Goal: Task Accomplishment & Management: Use online tool/utility

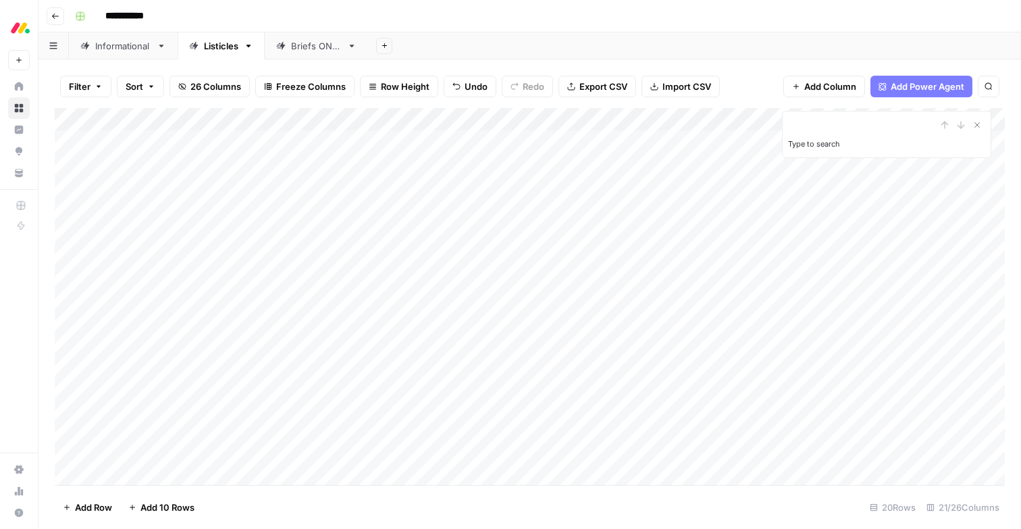
click at [123, 53] on link "Informational" at bounding box center [123, 45] width 109 height 27
click at [136, 469] on div "Add Column" at bounding box center [530, 296] width 950 height 377
type textarea "**********"
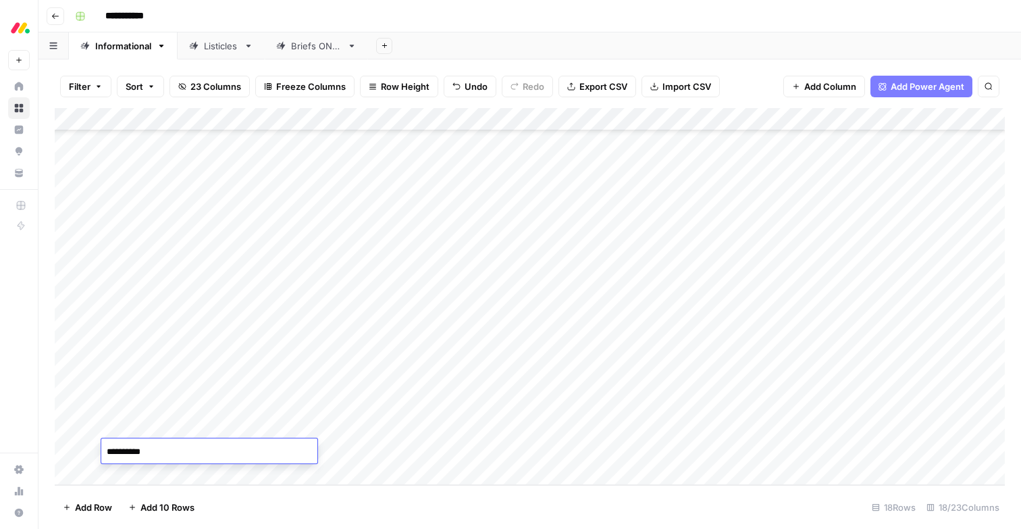
click at [504, 23] on div "**********" at bounding box center [539, 16] width 938 height 22
click at [282, 448] on div "Add Column" at bounding box center [530, 296] width 950 height 377
click at [286, 453] on div "Add Column" at bounding box center [530, 296] width 950 height 377
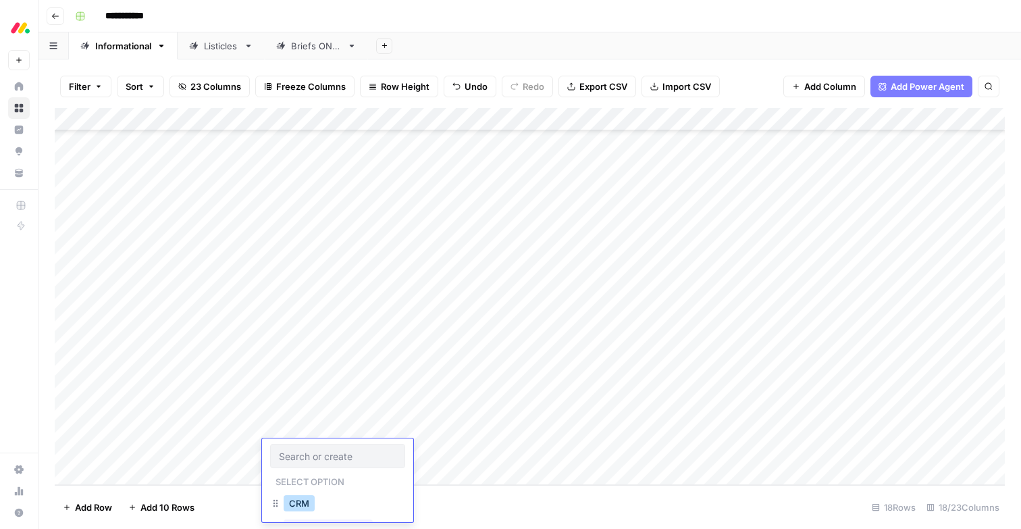
click at [294, 505] on button "CRM" at bounding box center [299, 503] width 31 height 16
click at [134, 471] on div "Add Column" at bounding box center [530, 296] width 950 height 377
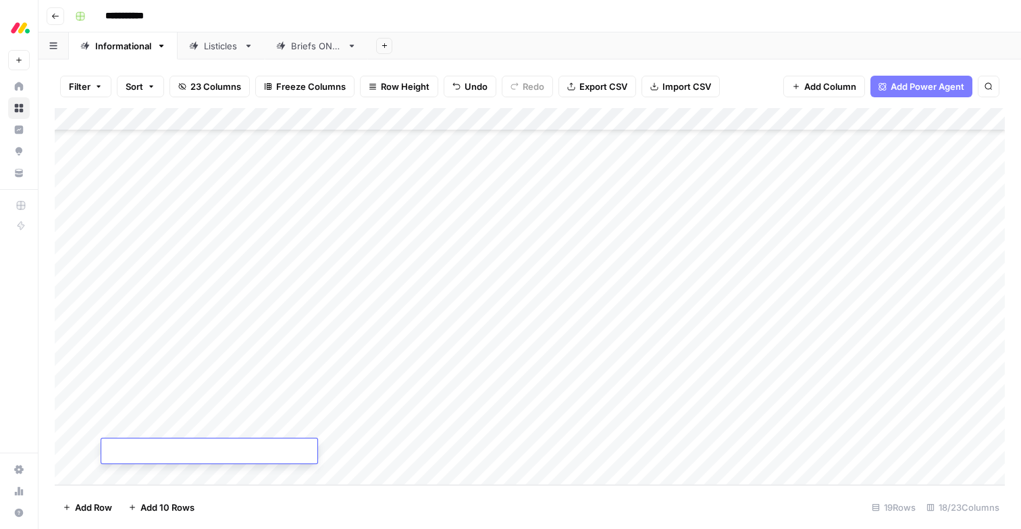
type textarea "**********"
click at [446, 30] on header "**********" at bounding box center [529, 16] width 983 height 32
click at [283, 448] on div "Add Column" at bounding box center [530, 296] width 950 height 377
click at [292, 450] on div "Add Column" at bounding box center [530, 296] width 950 height 377
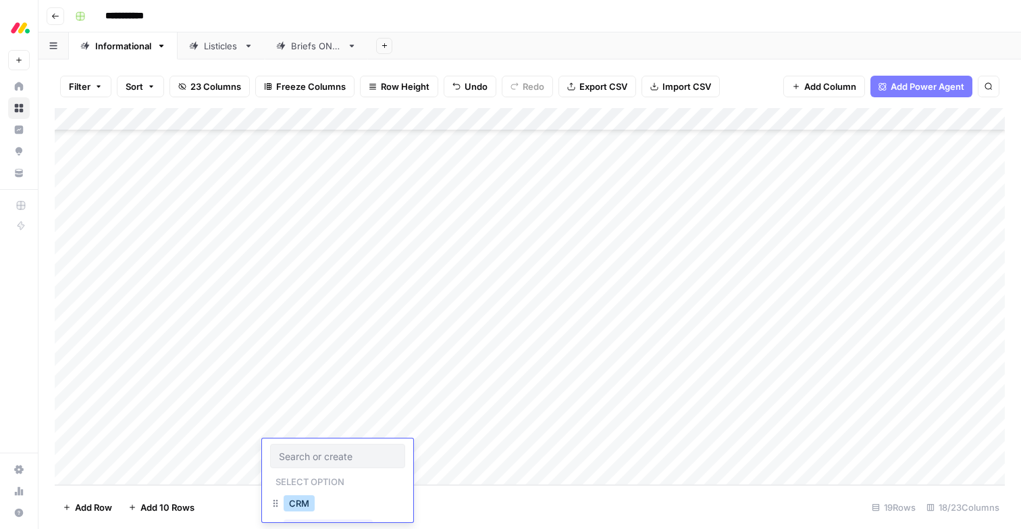
drag, startPoint x: 291, startPoint y: 500, endPoint x: 303, endPoint y: 500, distance: 12.2
click at [291, 500] on button "CRM" at bounding box center [299, 503] width 31 height 16
click at [356, 492] on footer "Add Row Add 10 Rows 19 Rows 18/23 Columns" at bounding box center [530, 507] width 950 height 44
click at [130, 474] on div "Add Column" at bounding box center [530, 296] width 950 height 377
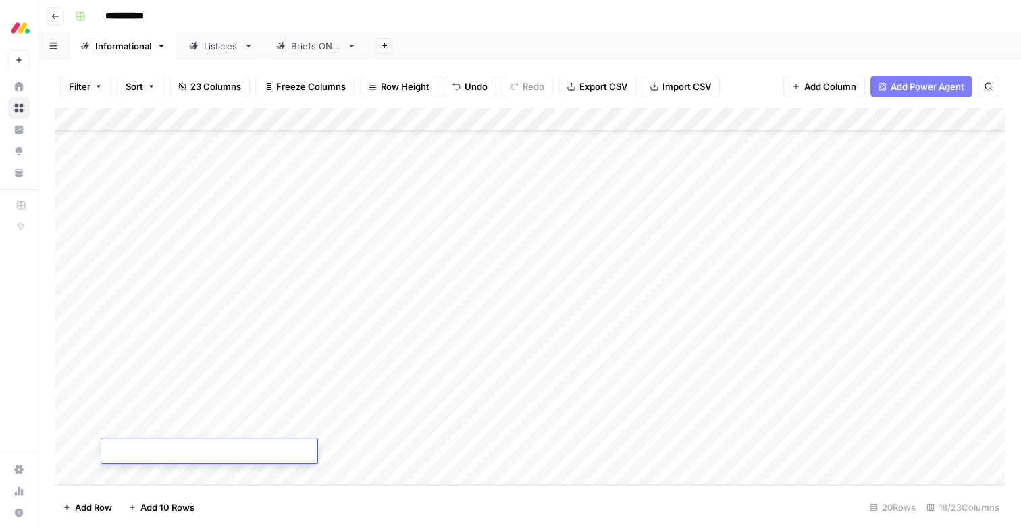
type textarea "**********"
drag, startPoint x: 464, startPoint y: 18, endPoint x: 378, endPoint y: 154, distance: 160.9
click at [464, 18] on div "**********" at bounding box center [539, 16] width 938 height 22
click at [280, 448] on div "Add Column" at bounding box center [530, 296] width 950 height 377
click at [286, 452] on div "Add Column" at bounding box center [530, 296] width 950 height 377
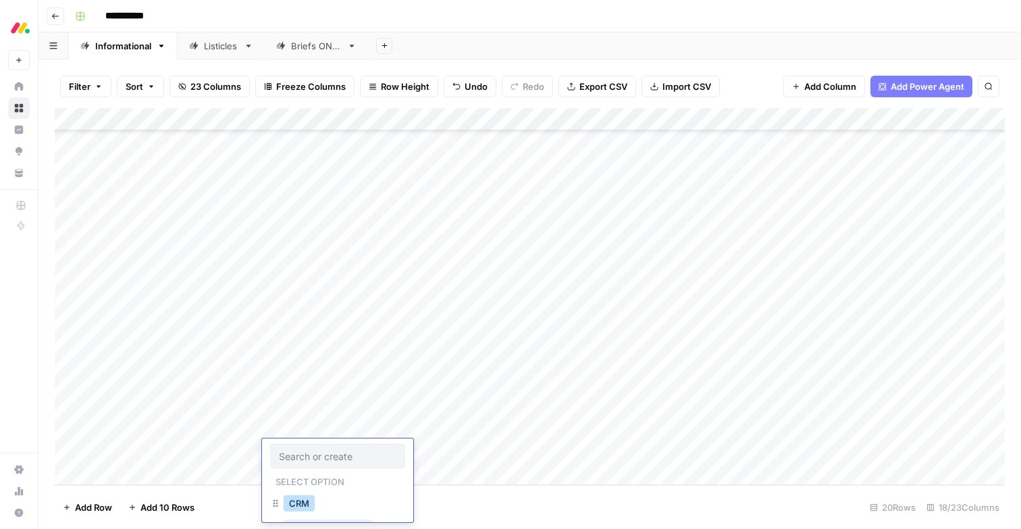
click at [290, 500] on button "CRM" at bounding box center [299, 503] width 31 height 16
click at [467, 29] on header "**********" at bounding box center [529, 16] width 983 height 32
click at [125, 470] on div "Add Column" at bounding box center [530, 296] width 950 height 377
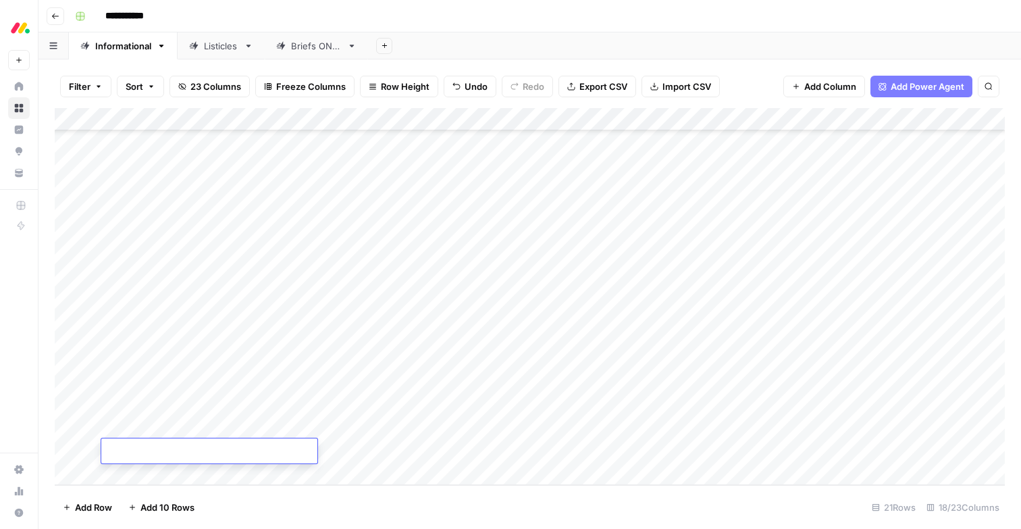
type textarea "**********"
drag, startPoint x: 456, startPoint y: 11, endPoint x: 385, endPoint y: 154, distance: 159.8
click at [456, 11] on div "**********" at bounding box center [539, 16] width 938 height 22
click at [288, 451] on div "Add Column" at bounding box center [530, 296] width 950 height 377
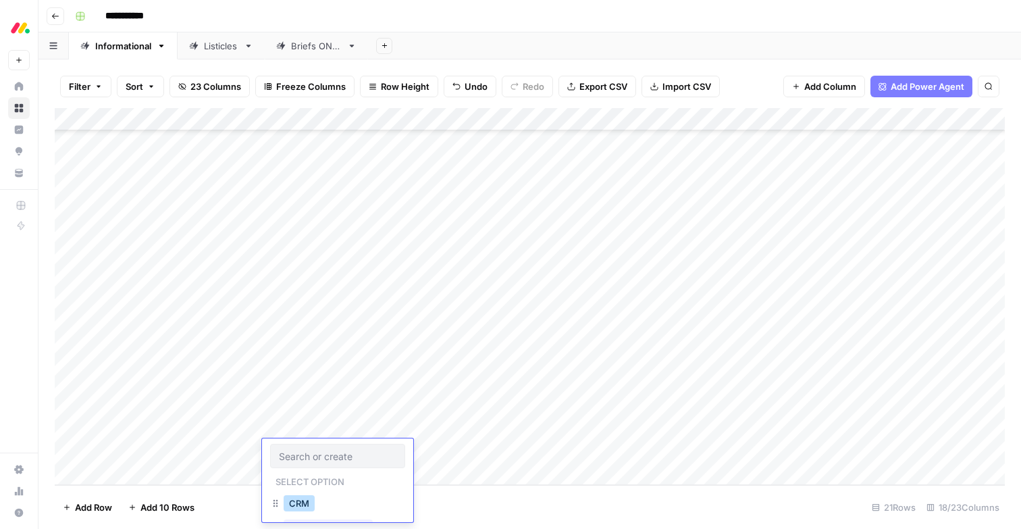
click at [297, 500] on button "CRM" at bounding box center [299, 503] width 31 height 16
click at [135, 471] on div "Add Column" at bounding box center [530, 296] width 950 height 377
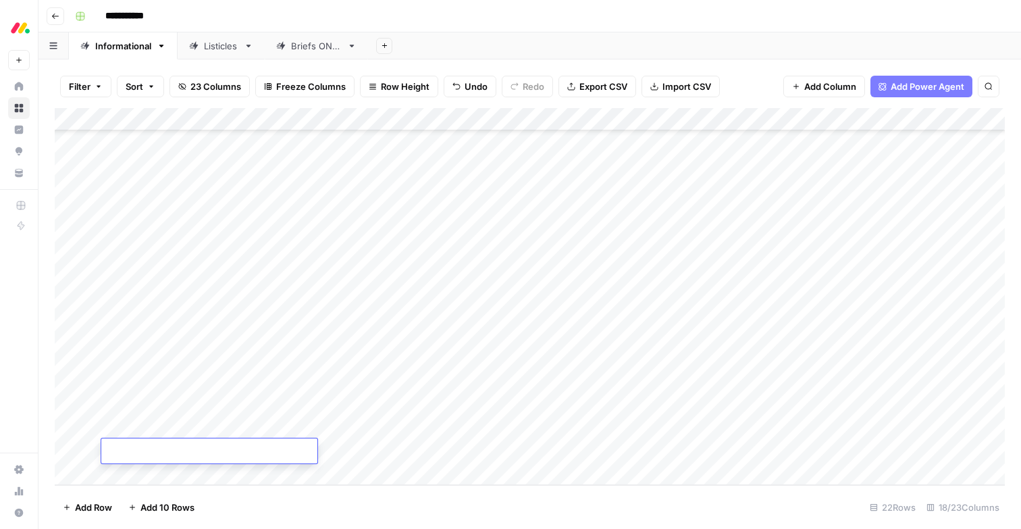
type textarea "**********"
drag, startPoint x: 570, startPoint y: 35, endPoint x: 558, endPoint y: 59, distance: 26.6
click at [570, 35] on div "Add Sheet" at bounding box center [694, 45] width 653 height 27
click at [136, 472] on div "Add Column" at bounding box center [530, 296] width 950 height 377
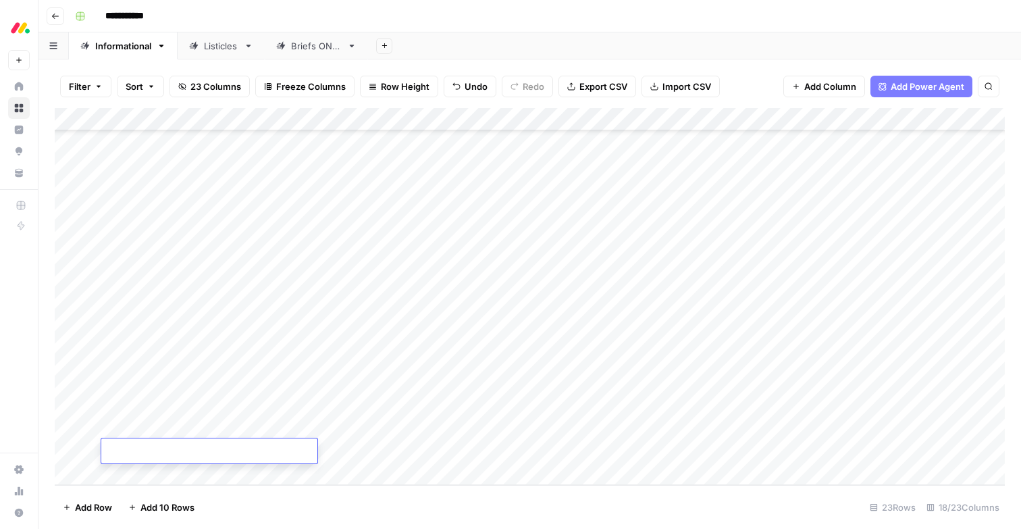
type textarea "**********"
click at [386, 18] on div "**********" at bounding box center [539, 16] width 938 height 22
click at [286, 425] on div "Add Column" at bounding box center [530, 296] width 950 height 377
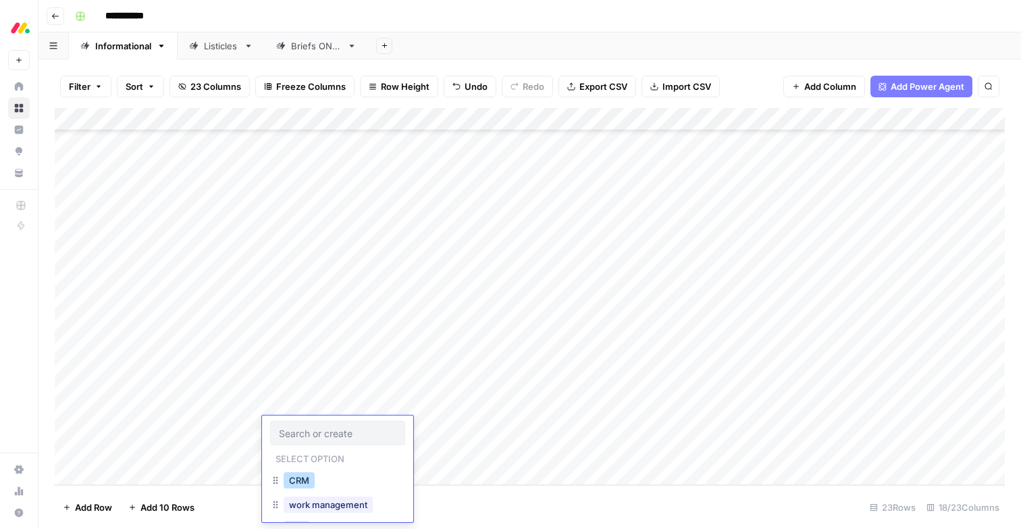
click at [299, 477] on button "CRM" at bounding box center [299, 480] width 31 height 16
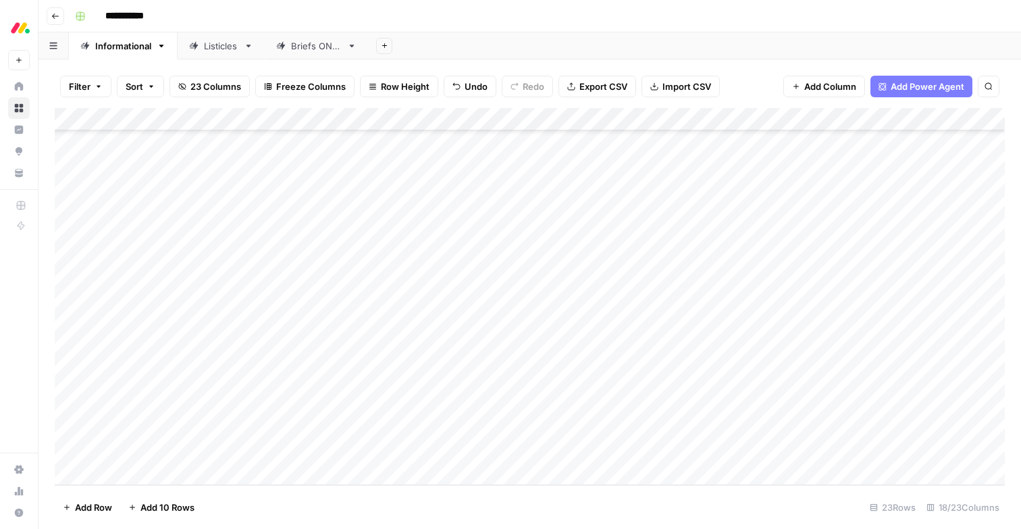
click at [283, 453] on div "Add Column" at bounding box center [530, 296] width 950 height 377
click at [283, 452] on div "Add Column" at bounding box center [530, 296] width 950 height 377
drag, startPoint x: 304, startPoint y: 502, endPoint x: 311, endPoint y: 373, distance: 128.5
click at [304, 502] on button "CRM" at bounding box center [299, 503] width 31 height 16
click at [440, 20] on div "**********" at bounding box center [539, 16] width 938 height 22
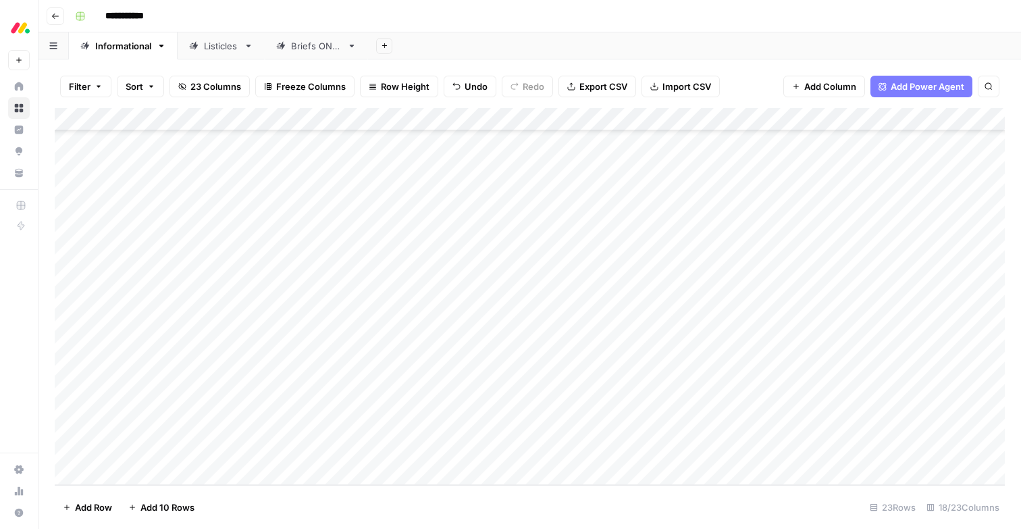
click at [617, 335] on div "Add Column" at bounding box center [530, 296] width 950 height 377
click at [609, 358] on div "Add Column" at bounding box center [530, 296] width 950 height 377
click at [611, 382] on div "Add Column" at bounding box center [530, 296] width 950 height 377
click at [608, 405] on div "Add Column" at bounding box center [530, 296] width 950 height 377
click at [610, 427] on div "Add Column" at bounding box center [530, 296] width 950 height 377
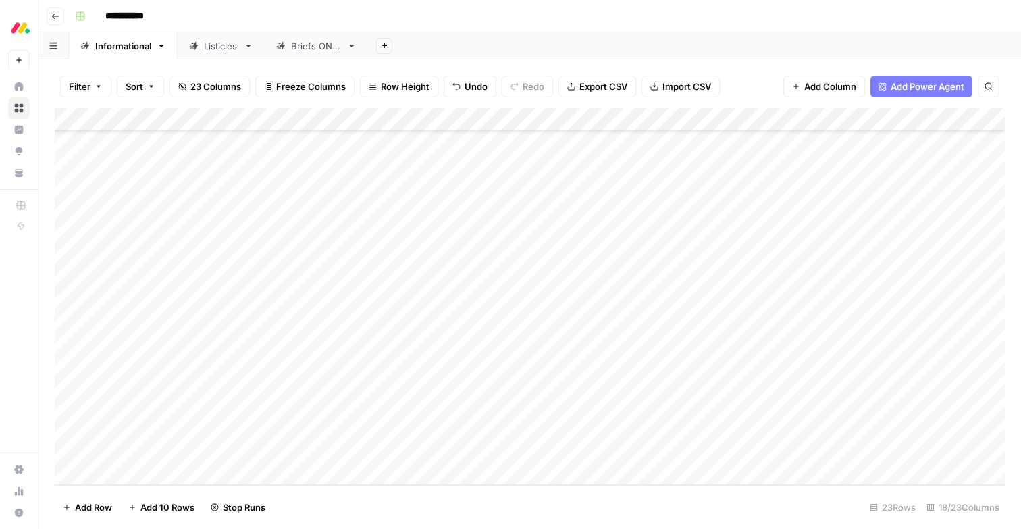
click at [609, 449] on div "Add Column" at bounding box center [530, 296] width 950 height 377
click at [572, 16] on div "**********" at bounding box center [539, 16] width 938 height 22
click at [602, 336] on div "Add Column" at bounding box center [530, 296] width 950 height 377
click at [678, 334] on div "Add Column" at bounding box center [530, 296] width 950 height 377
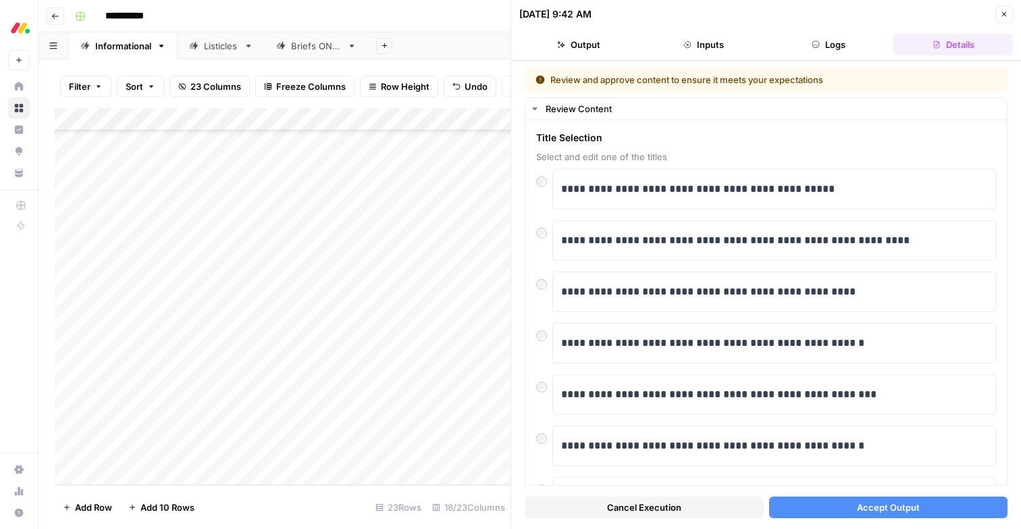
click at [877, 511] on span "Accept Output" at bounding box center [888, 507] width 63 height 14
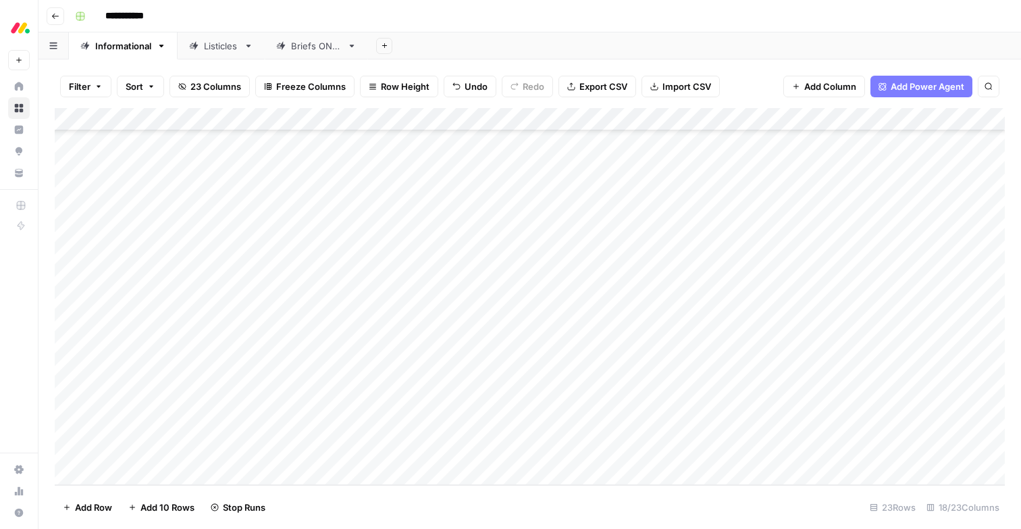
click at [672, 360] on div "Add Column" at bounding box center [530, 296] width 950 height 377
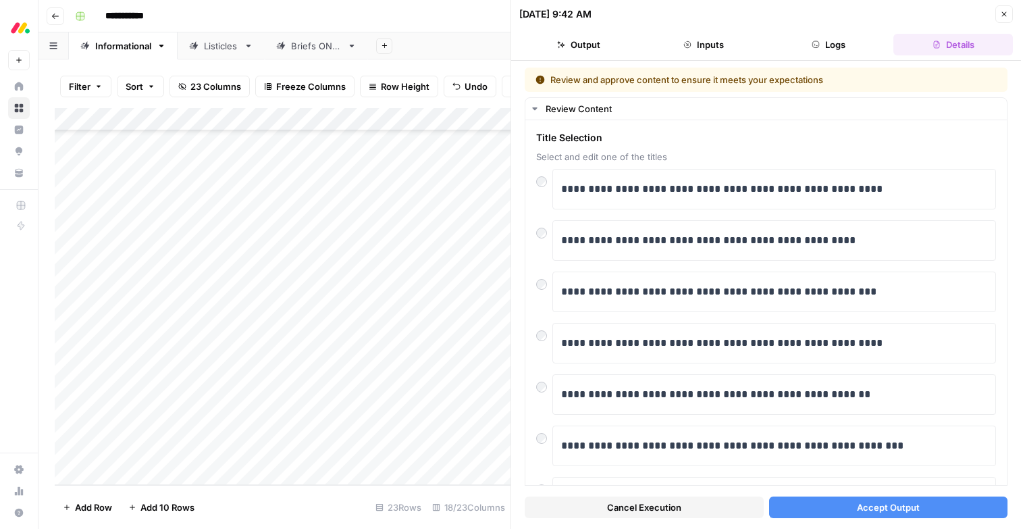
click at [882, 494] on div "Cancel Execution Accept Output" at bounding box center [766, 504] width 483 height 36
click at [885, 504] on span "Accept Output" at bounding box center [888, 507] width 63 height 14
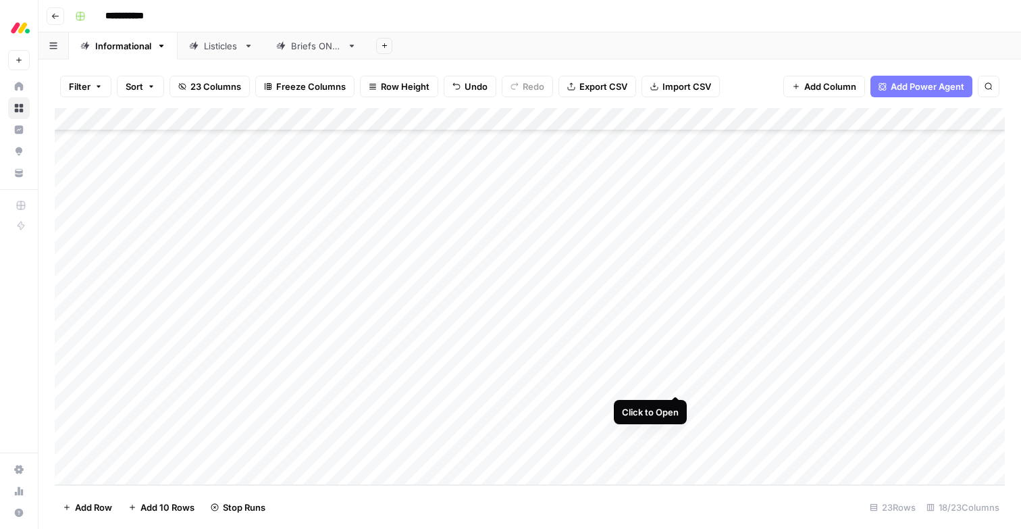
click at [673, 384] on div "Add Column" at bounding box center [530, 296] width 950 height 377
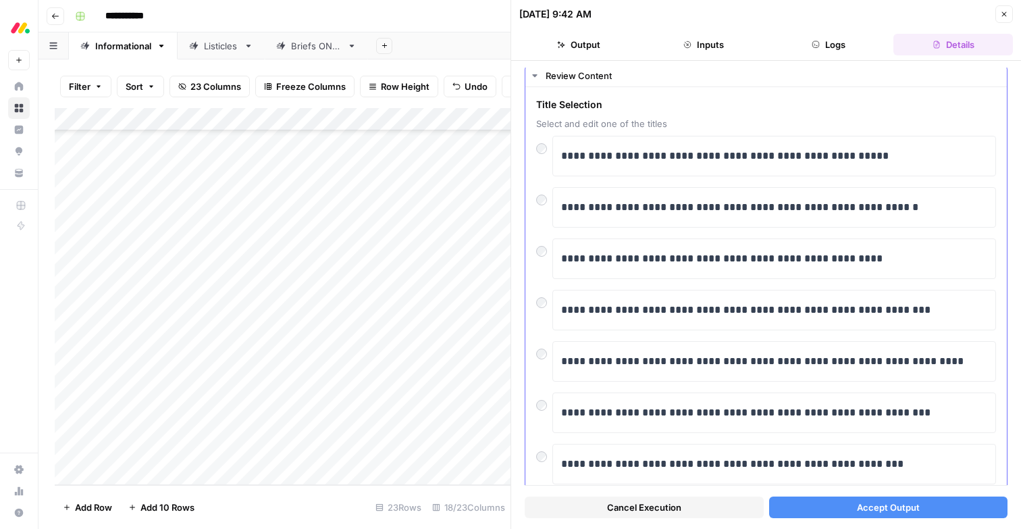
scroll to position [39, 0]
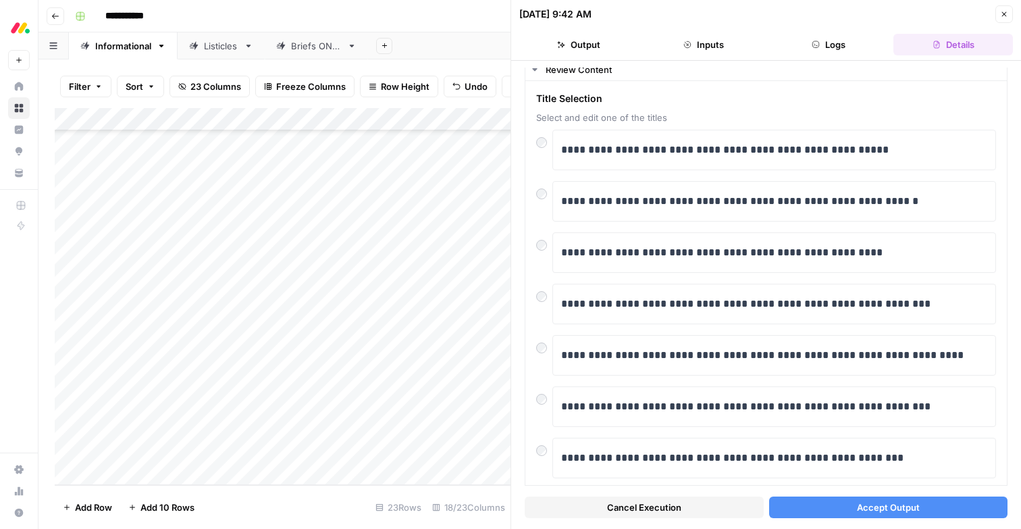
click at [838, 511] on button "Accept Output" at bounding box center [888, 507] width 239 height 22
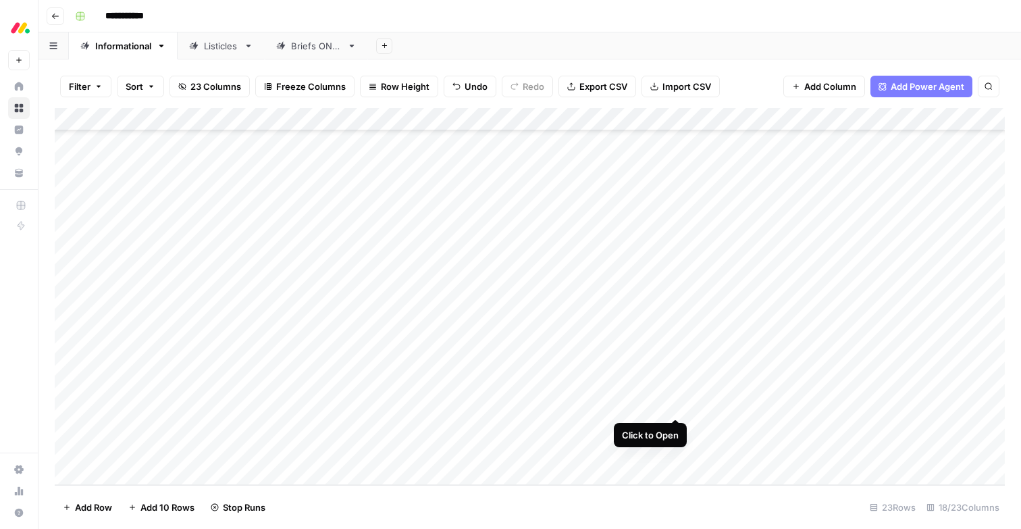
click at [675, 407] on div "Add Column" at bounding box center [530, 296] width 950 height 377
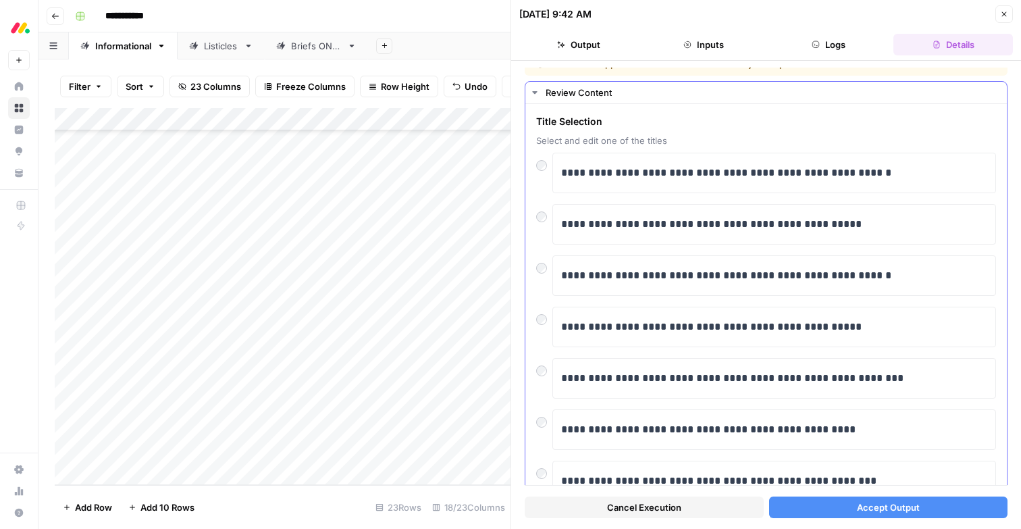
scroll to position [8, 0]
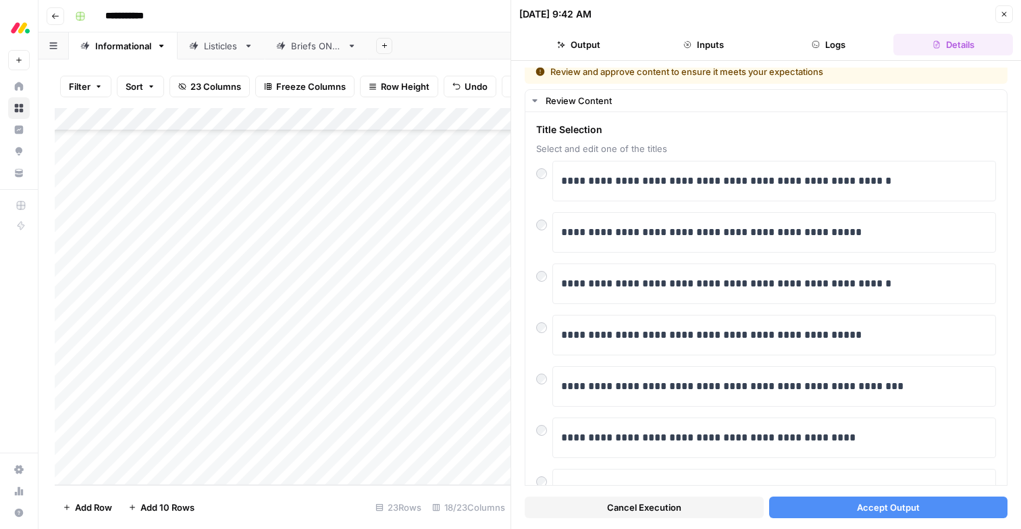
click at [820, 507] on button "Accept Output" at bounding box center [888, 507] width 239 height 22
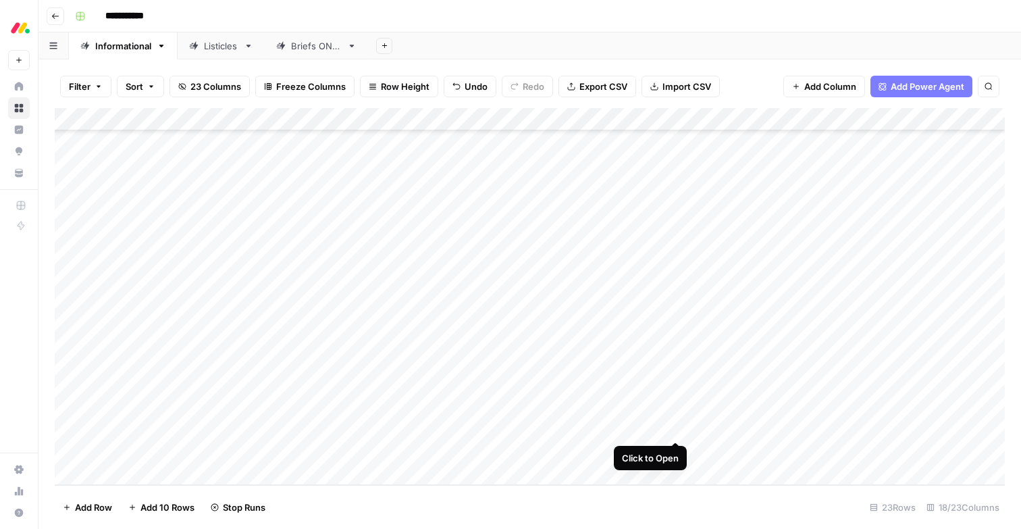
click at [675, 428] on div "Add Column" at bounding box center [530, 296] width 950 height 377
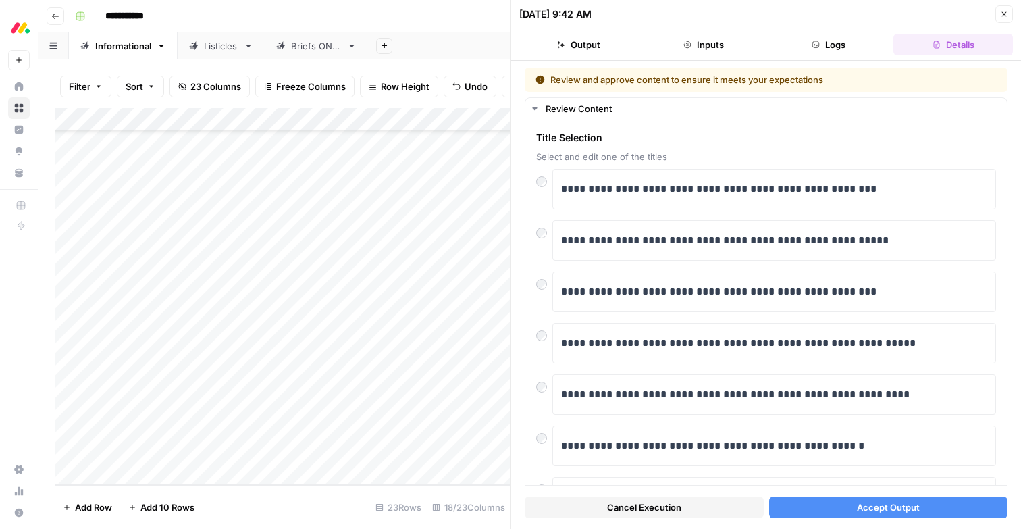
click at [839, 503] on button "Accept Output" at bounding box center [888, 507] width 239 height 22
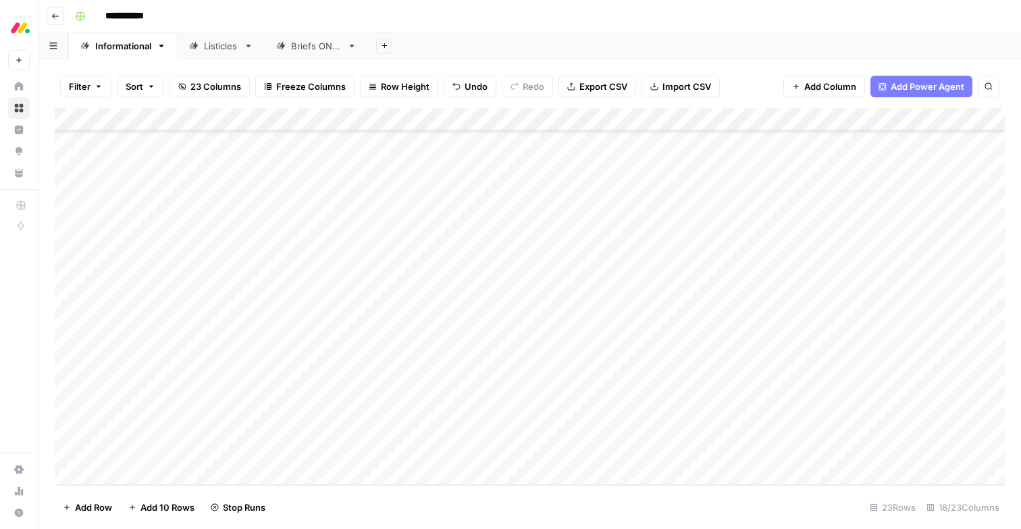
click at [674, 452] on div "Add Column" at bounding box center [530, 296] width 950 height 377
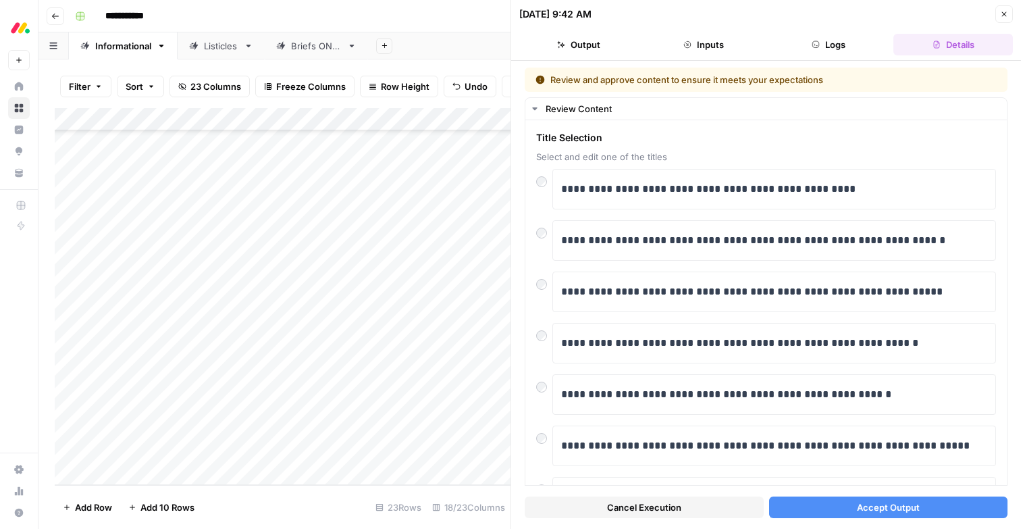
click at [922, 513] on button "Accept Output" at bounding box center [888, 507] width 239 height 22
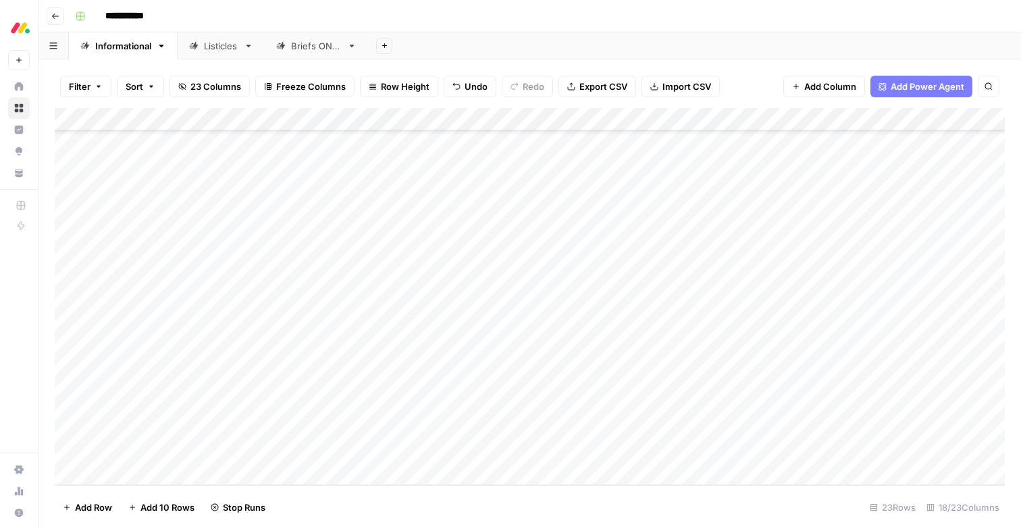
click at [392, 335] on div "Add Column" at bounding box center [530, 296] width 950 height 377
click at [395, 335] on div "Add Column" at bounding box center [530, 296] width 950 height 377
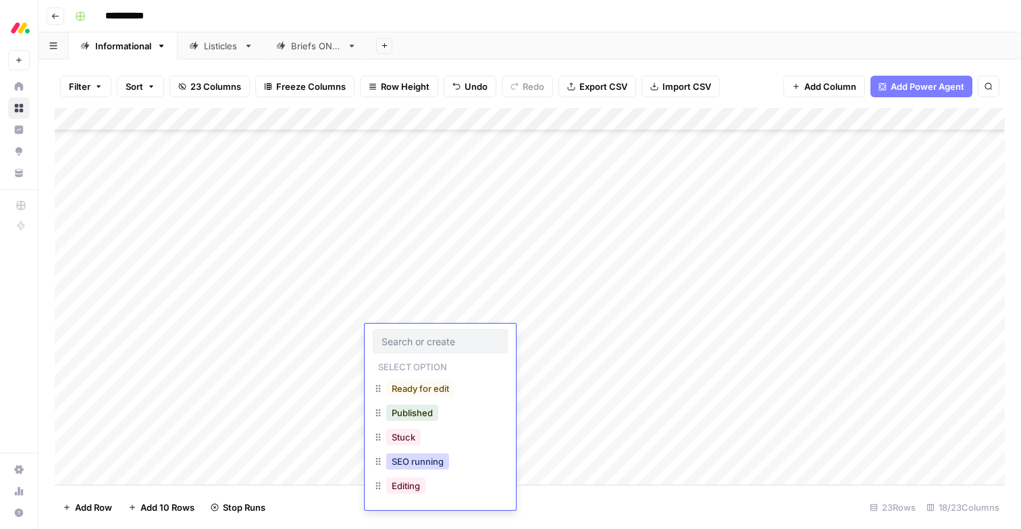
click at [398, 465] on button "SEO running" at bounding box center [417, 461] width 63 height 16
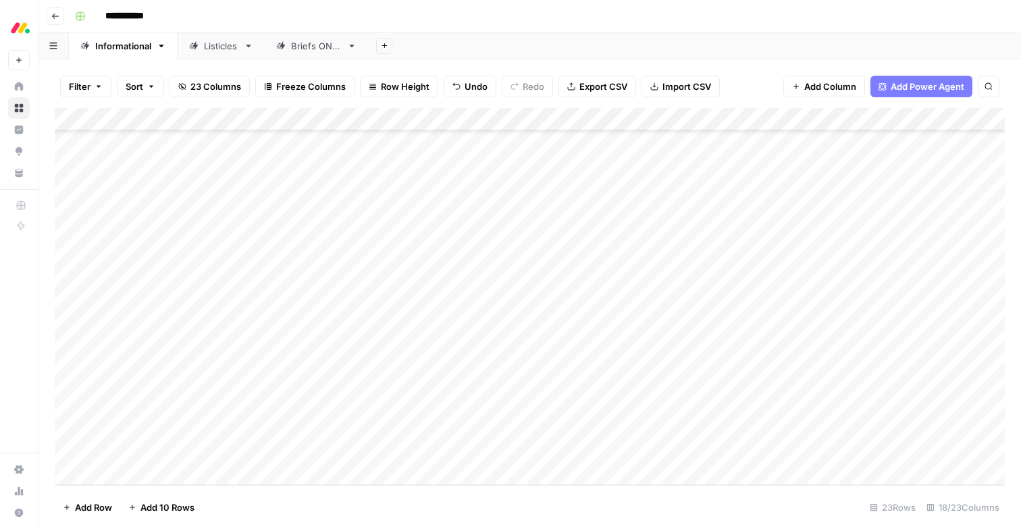
click at [398, 361] on div "Add Column" at bounding box center [530, 296] width 950 height 377
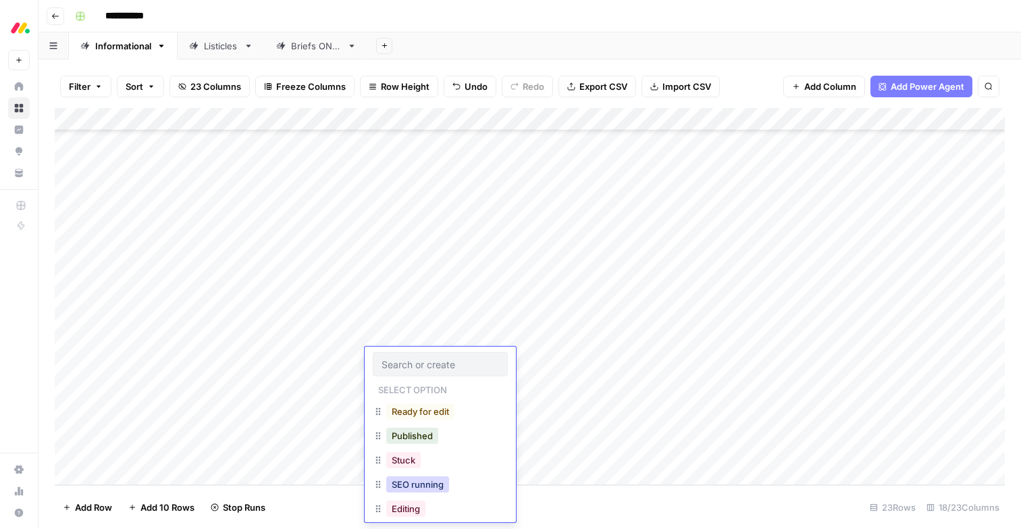
click at [393, 482] on button "SEO running" at bounding box center [417, 484] width 63 height 16
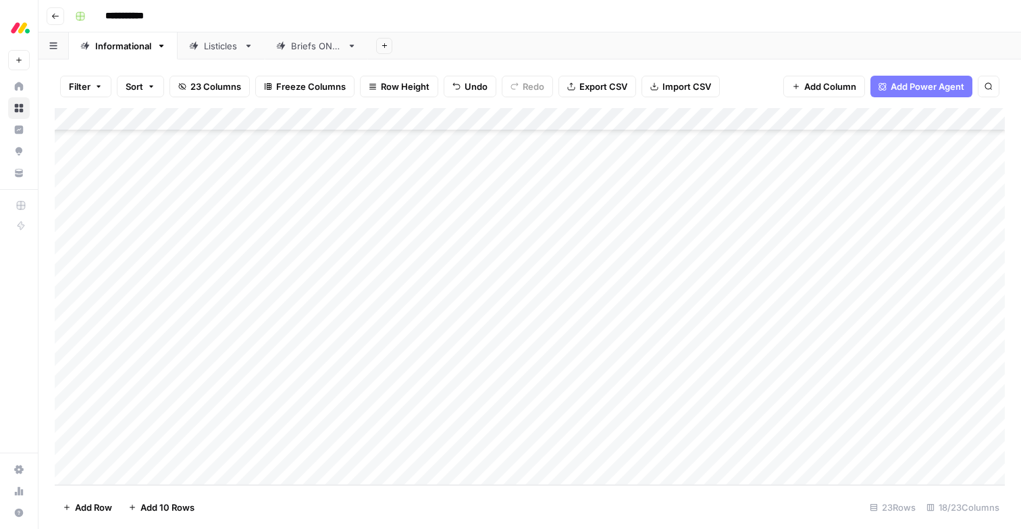
click at [398, 379] on div "Add Column" at bounding box center [530, 296] width 950 height 377
click at [397, 379] on div "Add Column" at bounding box center [530, 296] width 950 height 377
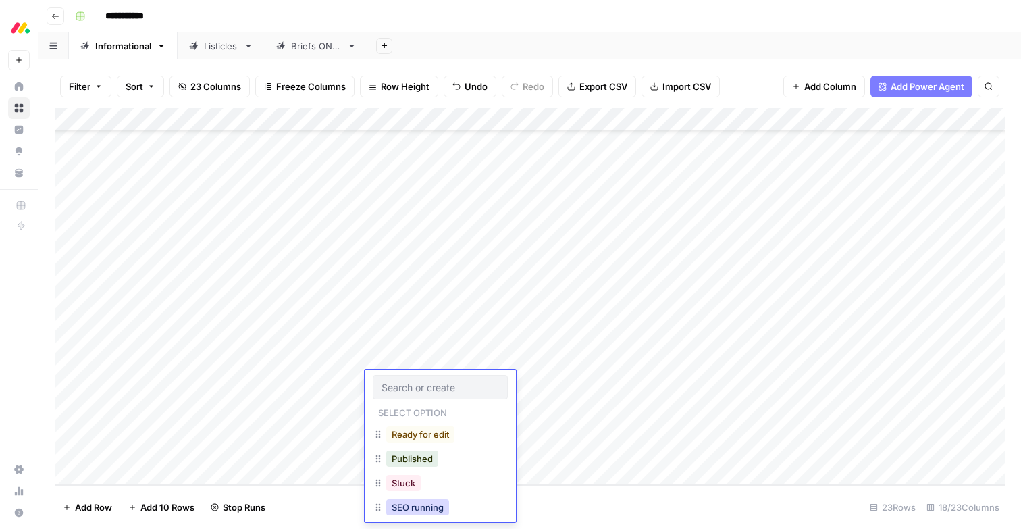
drag, startPoint x: 400, startPoint y: 502, endPoint x: 403, endPoint y: 450, distance: 51.4
click at [400, 501] on button "SEO running" at bounding box center [417, 507] width 63 height 16
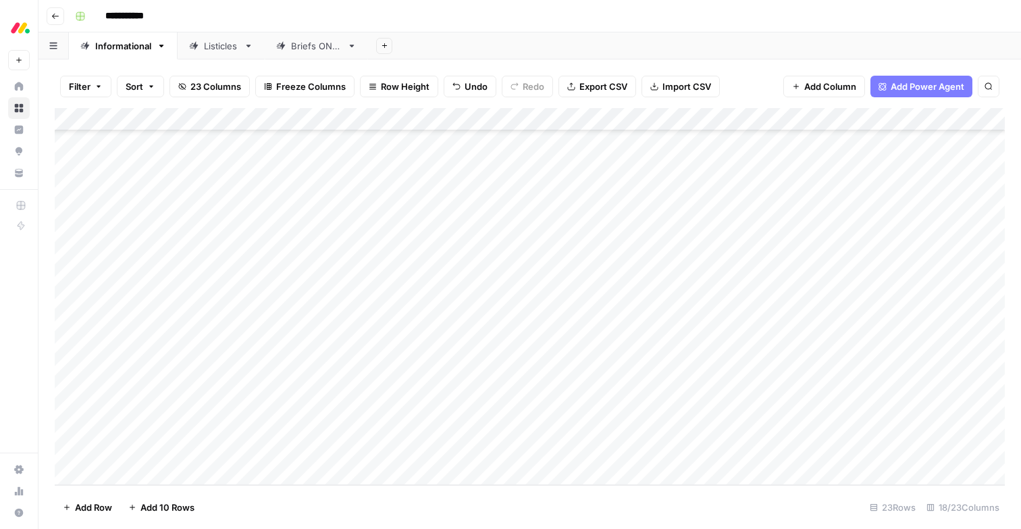
click at [393, 405] on div "Add Column" at bounding box center [530, 296] width 950 height 377
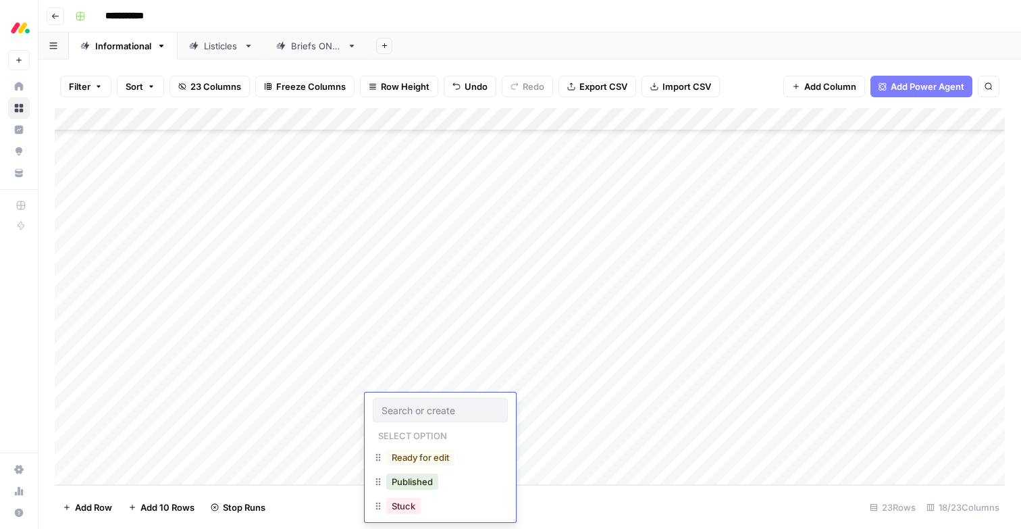
scroll to position [57, 0]
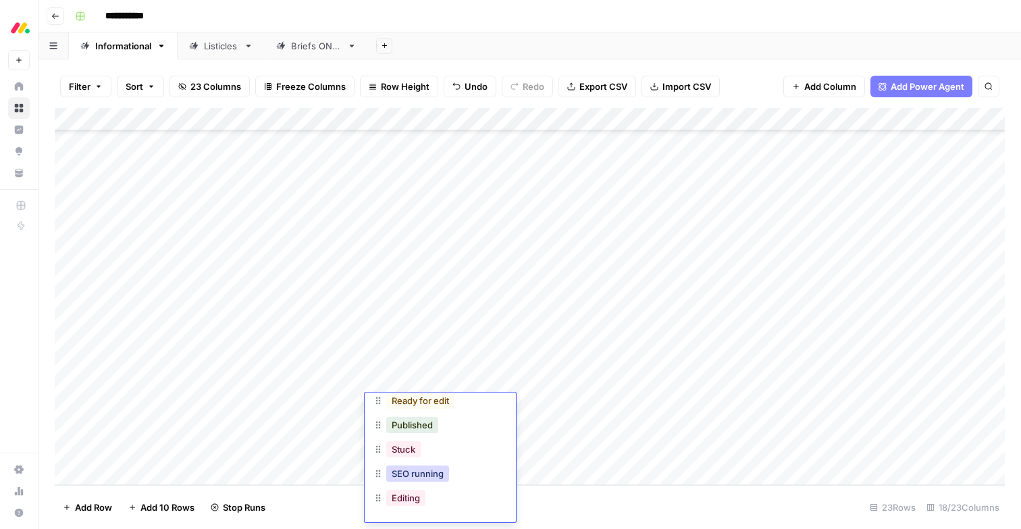
drag, startPoint x: 405, startPoint y: 480, endPoint x: 400, endPoint y: 469, distance: 11.5
click at [405, 479] on button "SEO running" at bounding box center [417, 473] width 63 height 16
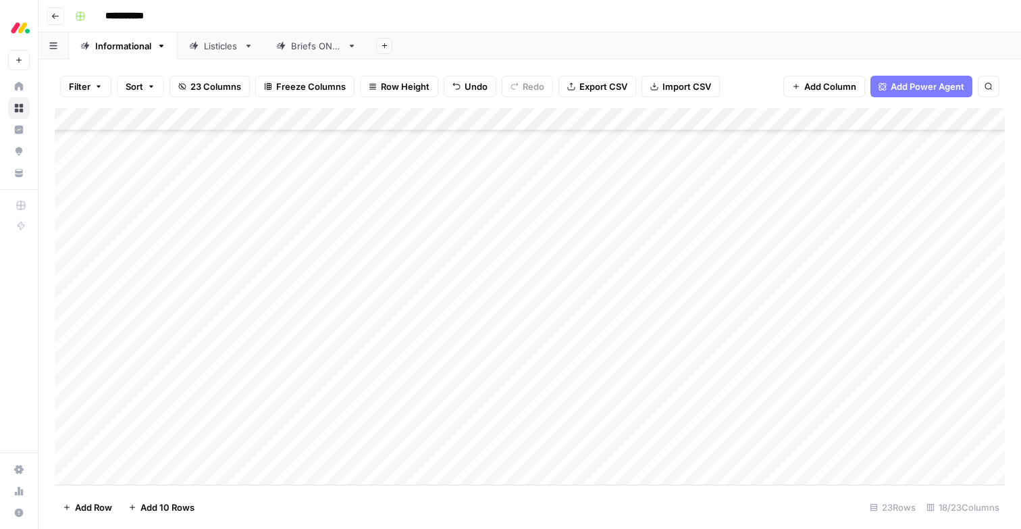
click at [399, 433] on div "Add Column" at bounding box center [530, 296] width 950 height 377
click at [396, 432] on div "Add Column" at bounding box center [530, 296] width 950 height 377
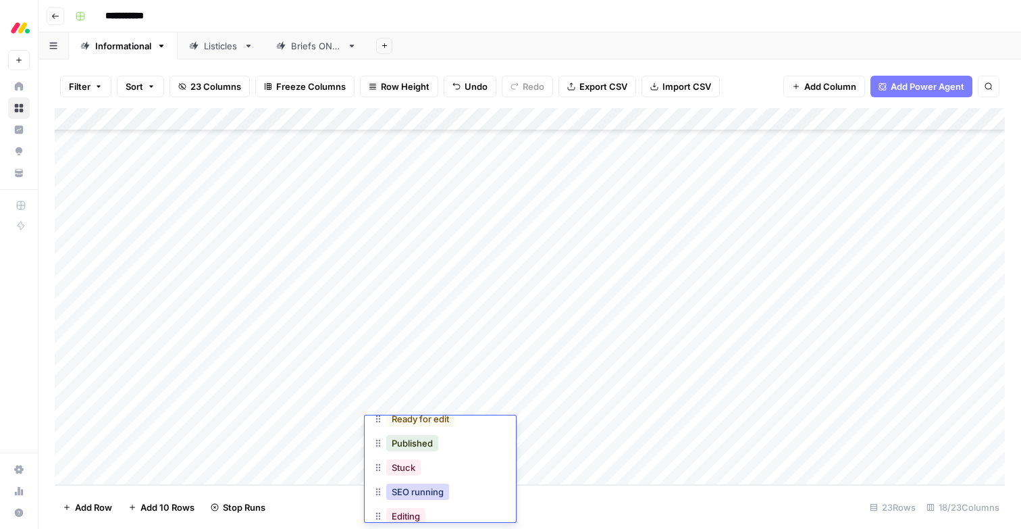
scroll to position [68, 0]
click at [404, 486] on button "SEO running" at bounding box center [417, 485] width 63 height 16
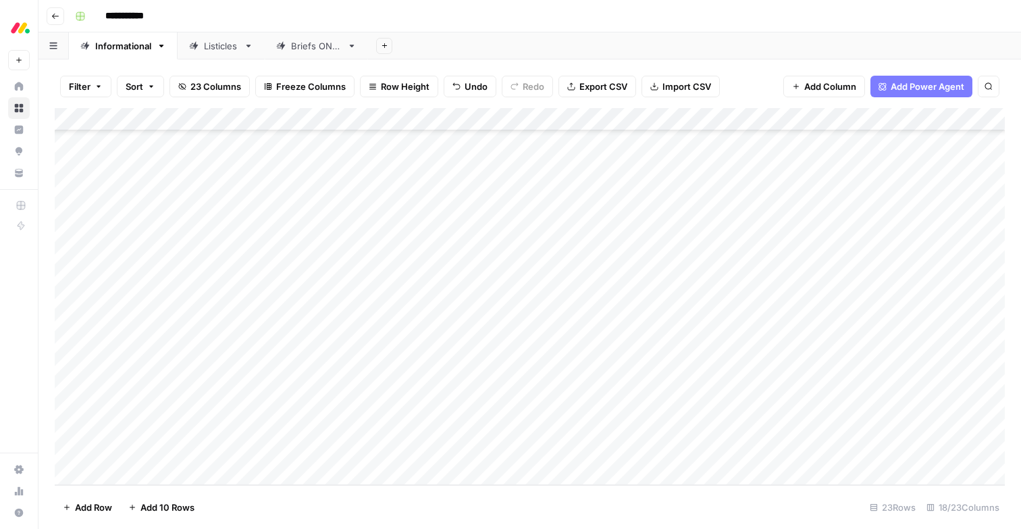
click at [400, 454] on div "Add Column" at bounding box center [530, 296] width 950 height 377
click at [401, 454] on div "Add Column" at bounding box center [530, 296] width 950 height 377
click at [406, 484] on button "SEO running" at bounding box center [417, 478] width 63 height 16
click at [523, 32] on div "Add Sheet" at bounding box center [694, 45] width 653 height 27
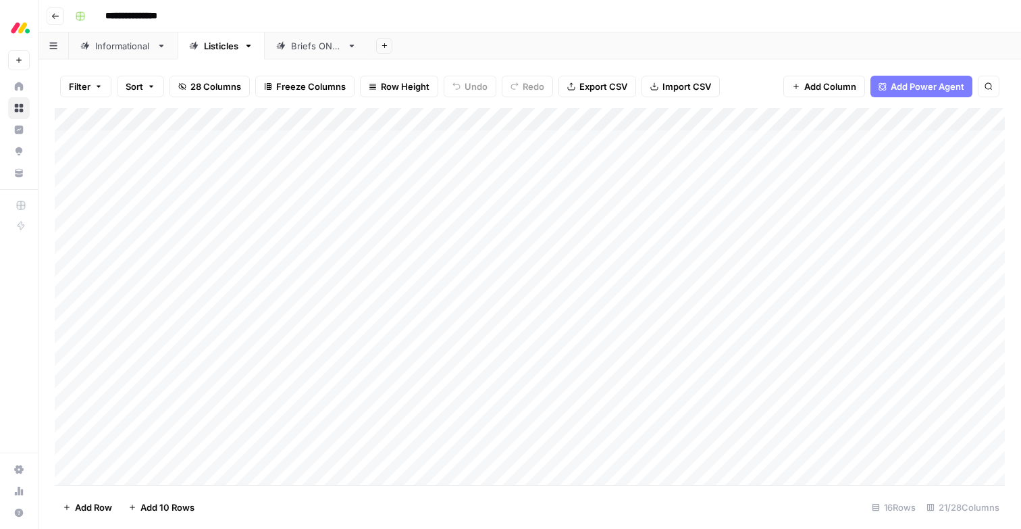
scroll to position [35, 0]
click at [129, 469] on div "Add Column" at bounding box center [530, 296] width 950 height 377
type textarea "**********"
click at [460, 36] on div "Add Sheet" at bounding box center [694, 45] width 653 height 27
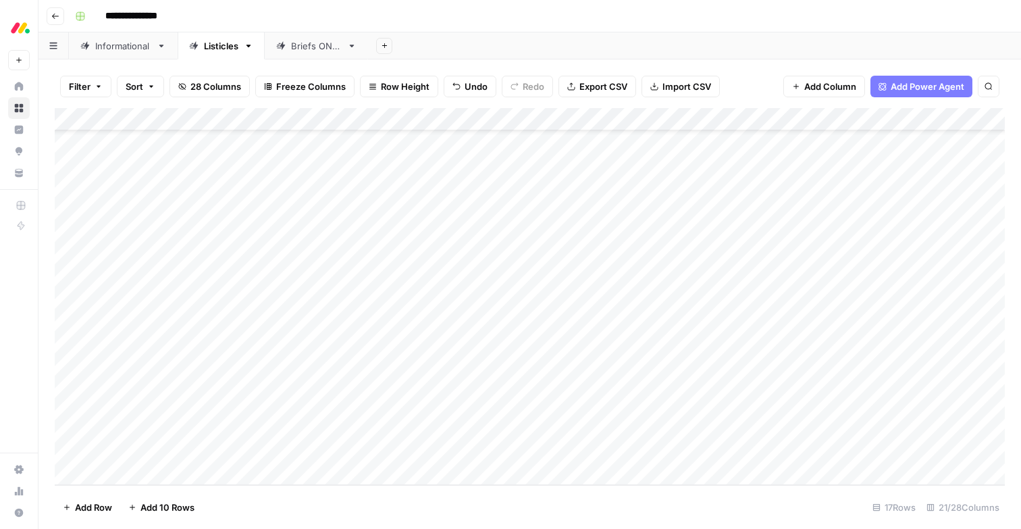
click at [330, 448] on div "Add Column" at bounding box center [530, 296] width 950 height 377
click at [328, 452] on div "Add Column" at bounding box center [530, 296] width 950 height 377
click at [340, 494] on button "service" at bounding box center [342, 496] width 42 height 16
drag, startPoint x: 585, startPoint y: 11, endPoint x: 483, endPoint y: 8, distance: 102.0
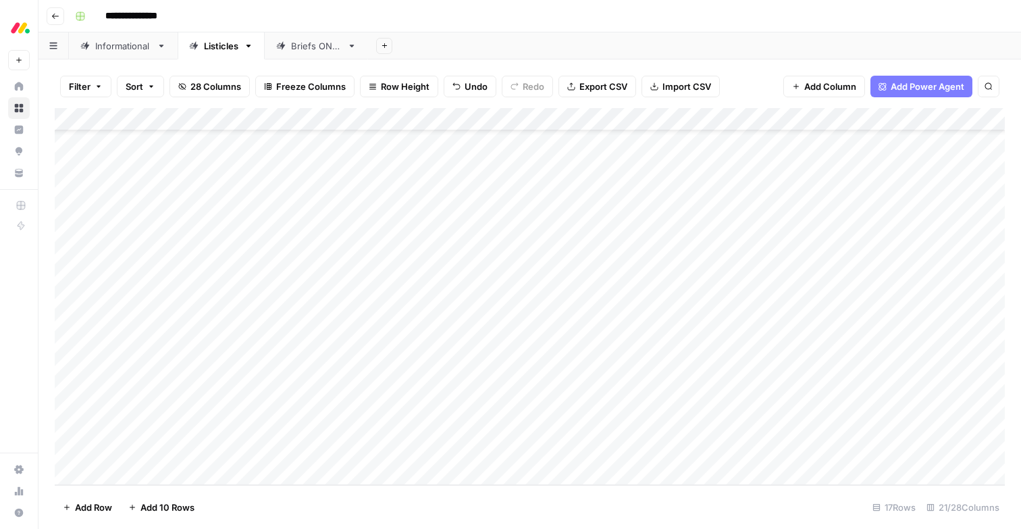
click at [585, 11] on div "**********" at bounding box center [539, 16] width 938 height 22
click at [140, 473] on div "Add Column" at bounding box center [530, 296] width 950 height 377
type textarea "**********"
drag, startPoint x: 519, startPoint y: 19, endPoint x: 349, endPoint y: 90, distance: 184.6
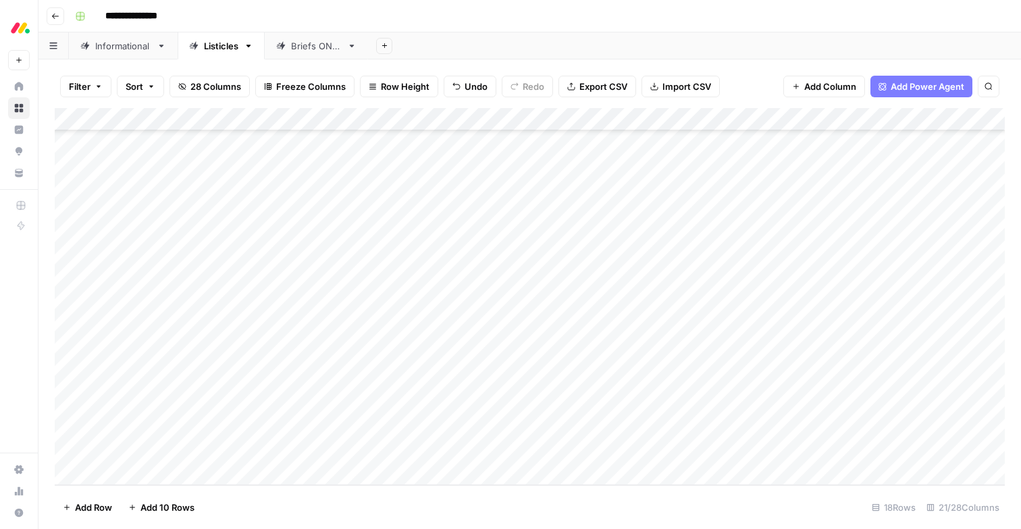
click at [519, 19] on div "**********" at bounding box center [539, 16] width 938 height 22
click at [140, 448] on div "Add Column" at bounding box center [530, 296] width 950 height 377
click at [160, 475] on div "Add Column" at bounding box center [530, 296] width 950 height 377
click at [155, 475] on div "Add Column" at bounding box center [530, 296] width 950 height 377
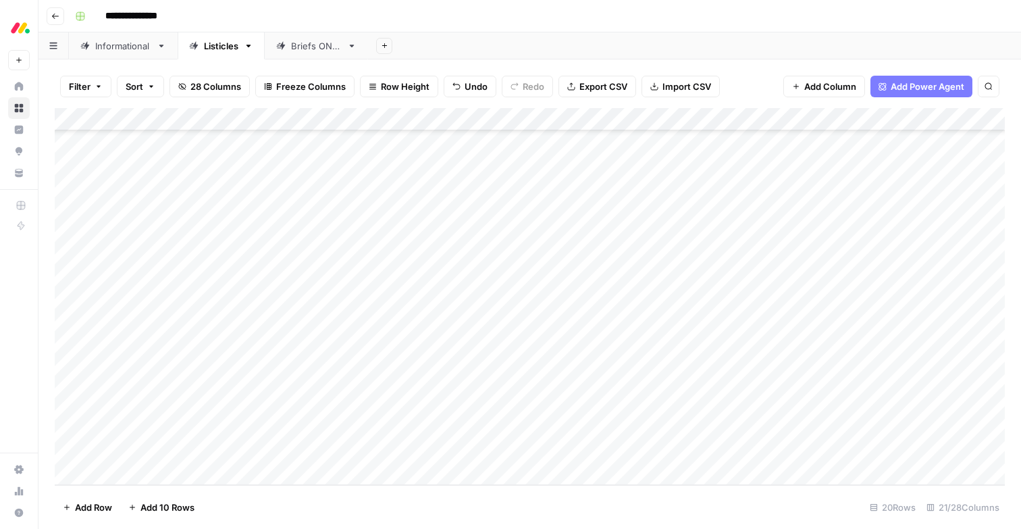
click at [145, 424] on div "Add Column" at bounding box center [530, 296] width 950 height 377
click at [143, 426] on div "Add Column" at bounding box center [530, 296] width 950 height 377
type textarea "**********"
click at [521, 1] on header "**********" at bounding box center [529, 16] width 983 height 32
click at [149, 449] on div "Add Column" at bounding box center [530, 296] width 950 height 377
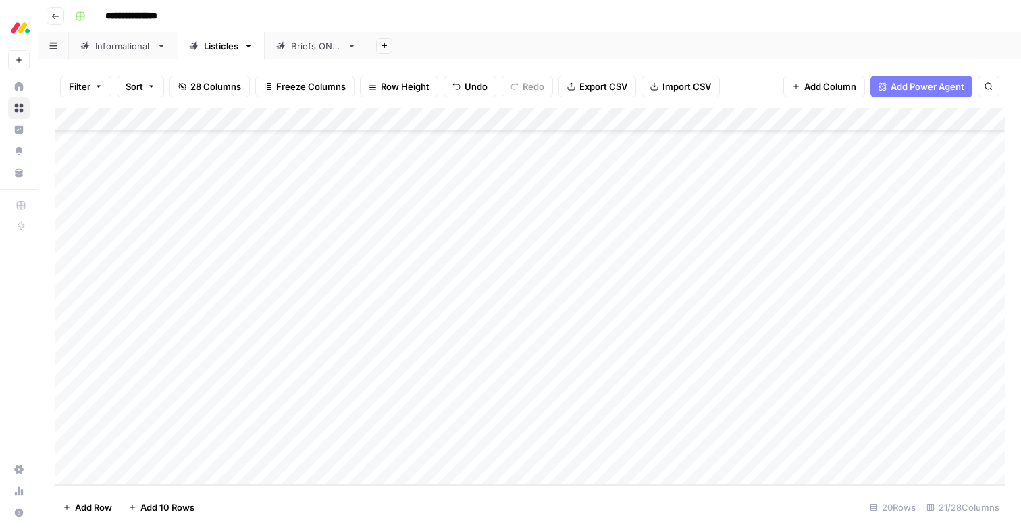
click at [149, 450] on div "Add Column" at bounding box center [530, 296] width 950 height 377
click at [149, 450] on textarea at bounding box center [209, 451] width 216 height 19
type textarea "**********"
click at [570, 18] on div "**********" at bounding box center [539, 16] width 938 height 22
click at [126, 428] on div "Add Column" at bounding box center [530, 296] width 950 height 377
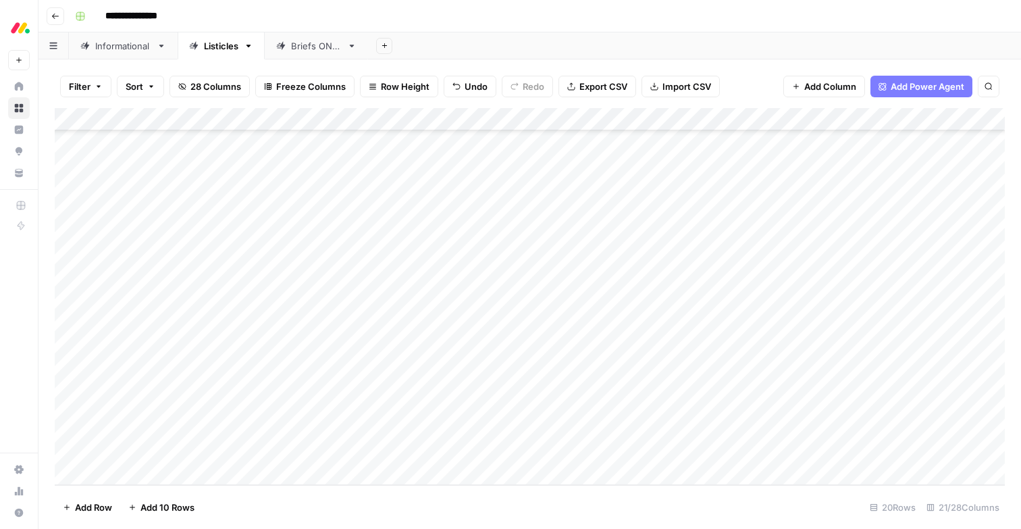
click at [126, 428] on div "Add Column" at bounding box center [530, 296] width 950 height 377
click at [154, 450] on div "Add Column" at bounding box center [530, 296] width 950 height 377
click at [161, 425] on div "Add Column" at bounding box center [530, 296] width 950 height 377
type textarea "**********"
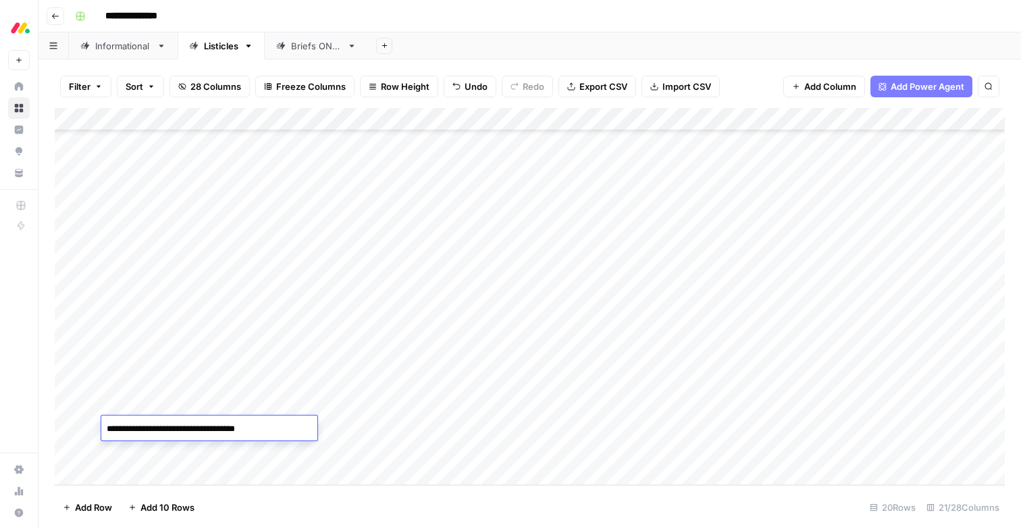
click at [452, 34] on div "Add Sheet" at bounding box center [694, 45] width 653 height 27
drag, startPoint x: 149, startPoint y: 469, endPoint x: 142, endPoint y: 471, distance: 7.3
click at [149, 469] on div "Add Column" at bounding box center [530, 296] width 950 height 377
click at [146, 471] on div "Add Column" at bounding box center [530, 296] width 950 height 377
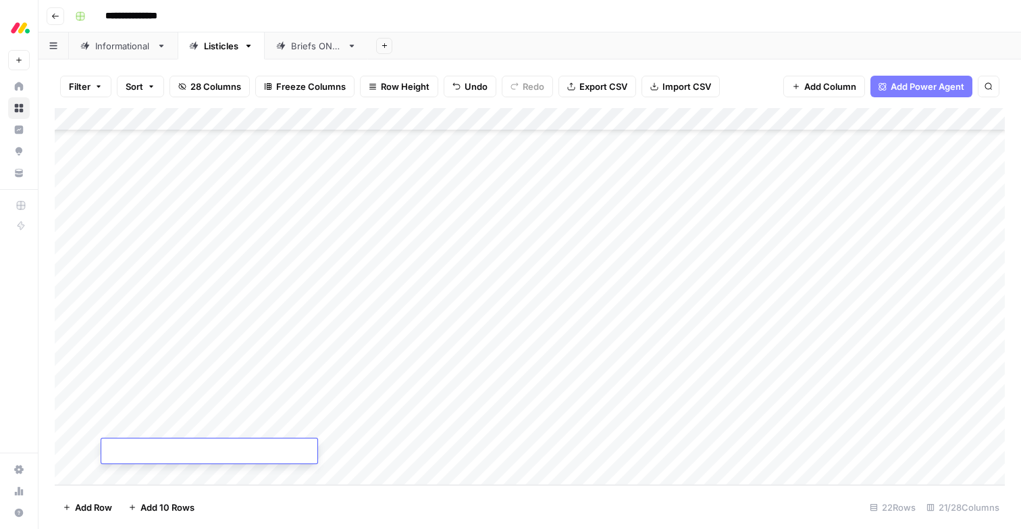
click at [131, 421] on div "Add Column" at bounding box center [530, 296] width 950 height 377
click at [131, 422] on div "Add Column" at bounding box center [530, 296] width 950 height 377
type textarea "**********"
click at [531, 35] on div "Add Sheet" at bounding box center [694, 45] width 653 height 27
click at [132, 451] on div "Add Column" at bounding box center [530, 296] width 950 height 377
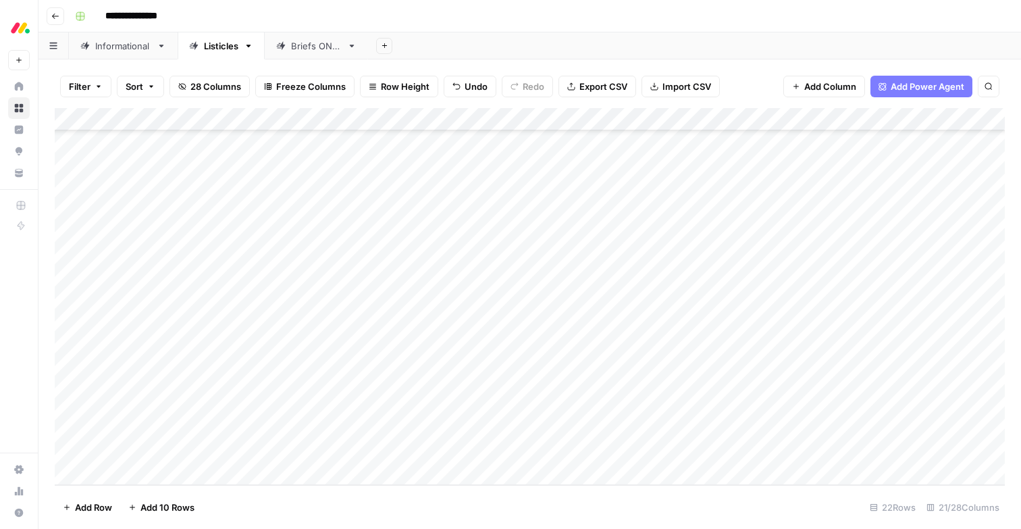
click at [132, 450] on div "Add Column" at bounding box center [530, 296] width 950 height 377
type textarea "**********"
click at [532, 35] on div "Add Sheet" at bounding box center [694, 45] width 653 height 27
click at [134, 471] on div "Add Column" at bounding box center [530, 296] width 950 height 377
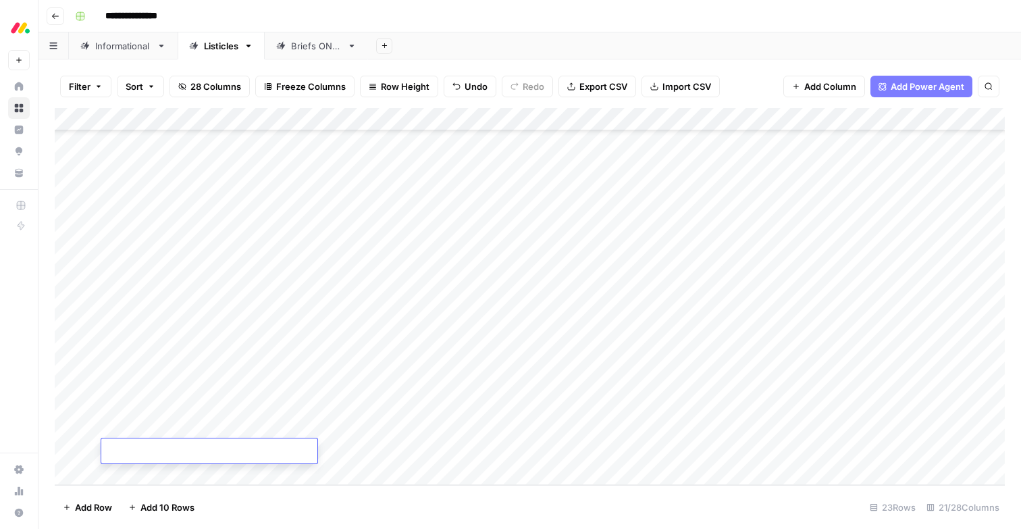
type textarea "**********"
click at [456, 20] on div "**********" at bounding box center [539, 16] width 938 height 22
click at [332, 336] on div "Add Column" at bounding box center [530, 296] width 950 height 377
click at [326, 335] on div "Add Column" at bounding box center [530, 296] width 950 height 377
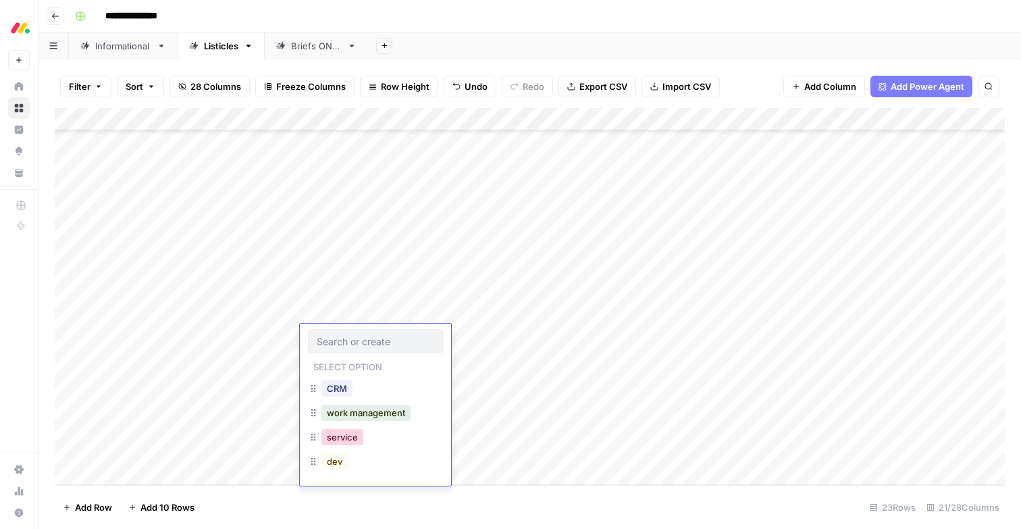
drag, startPoint x: 336, startPoint y: 437, endPoint x: 336, endPoint y: 423, distance: 13.5
click at [336, 437] on button "service" at bounding box center [342, 437] width 42 height 16
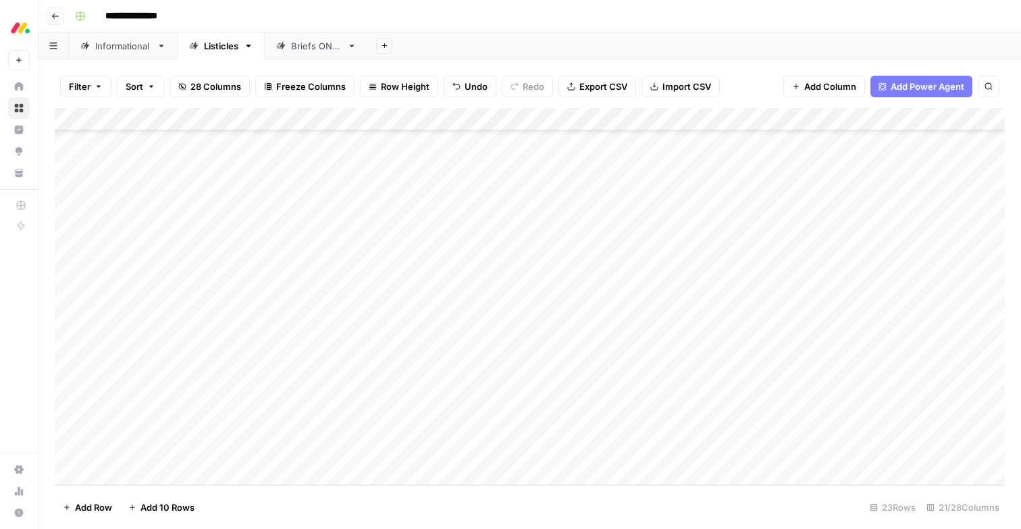
click at [332, 364] on div "Add Column" at bounding box center [530, 296] width 950 height 377
click at [328, 360] on div "Add Column" at bounding box center [530, 296] width 950 height 377
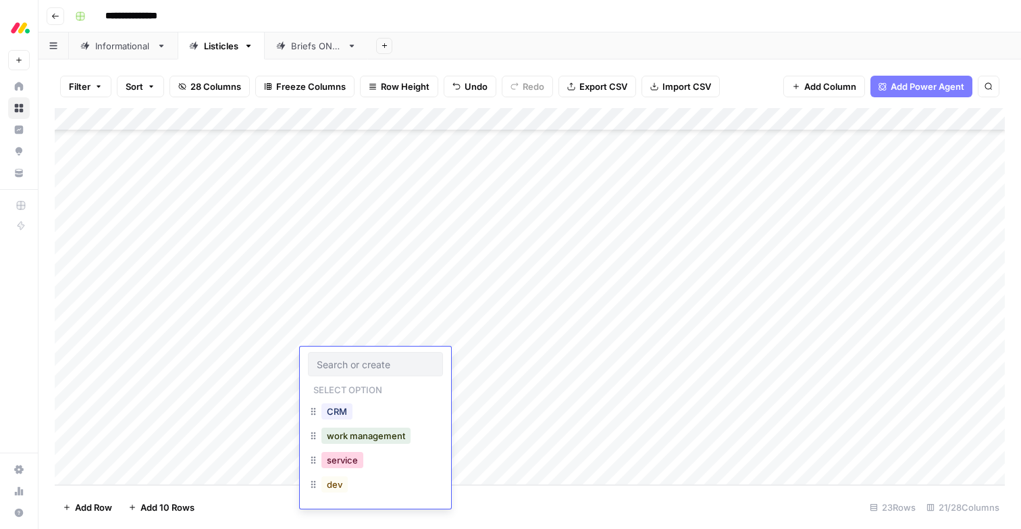
drag, startPoint x: 335, startPoint y: 460, endPoint x: 335, endPoint y: 446, distance: 13.5
click at [335, 460] on button "service" at bounding box center [342, 460] width 42 height 16
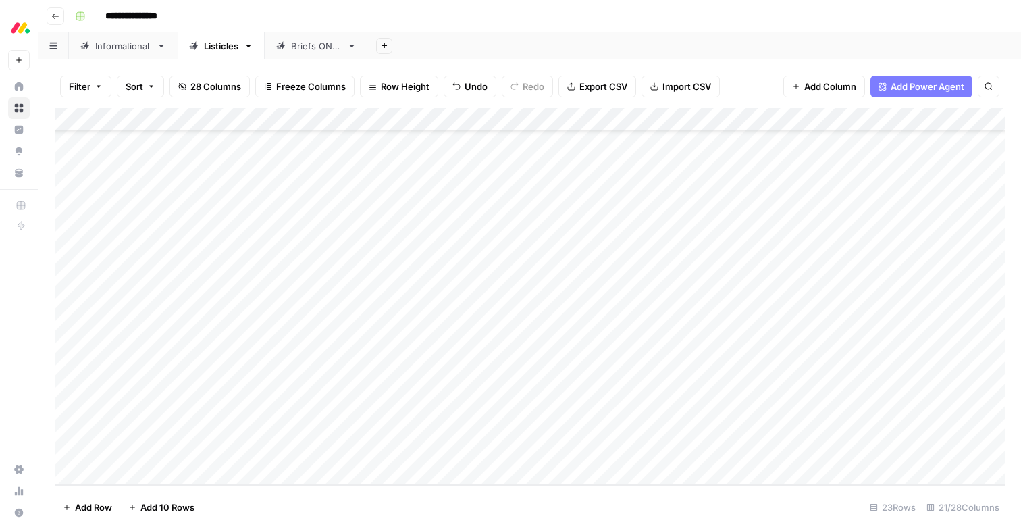
click at [330, 388] on div "Add Column" at bounding box center [530, 296] width 950 height 377
click at [324, 383] on div "Add Column" at bounding box center [530, 296] width 950 height 377
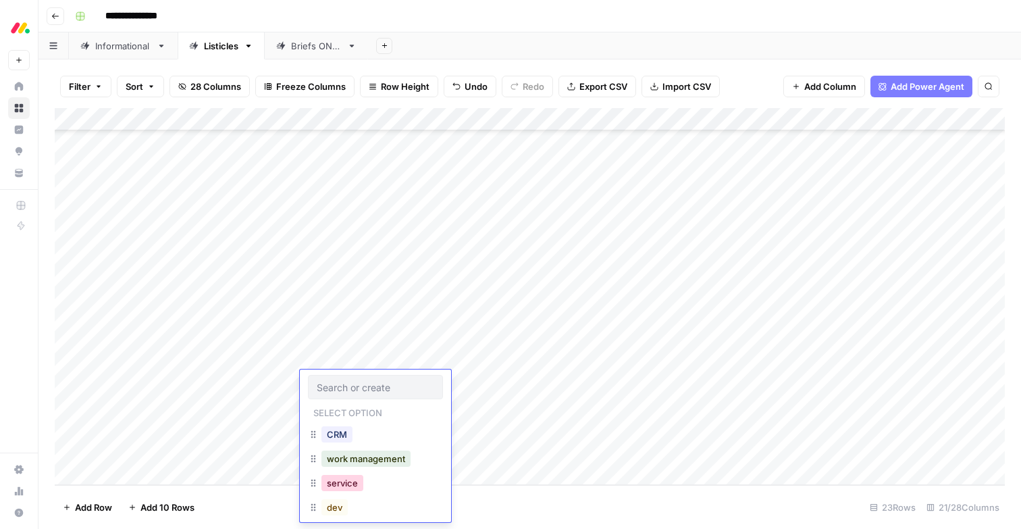
click at [338, 483] on button "service" at bounding box center [342, 483] width 42 height 16
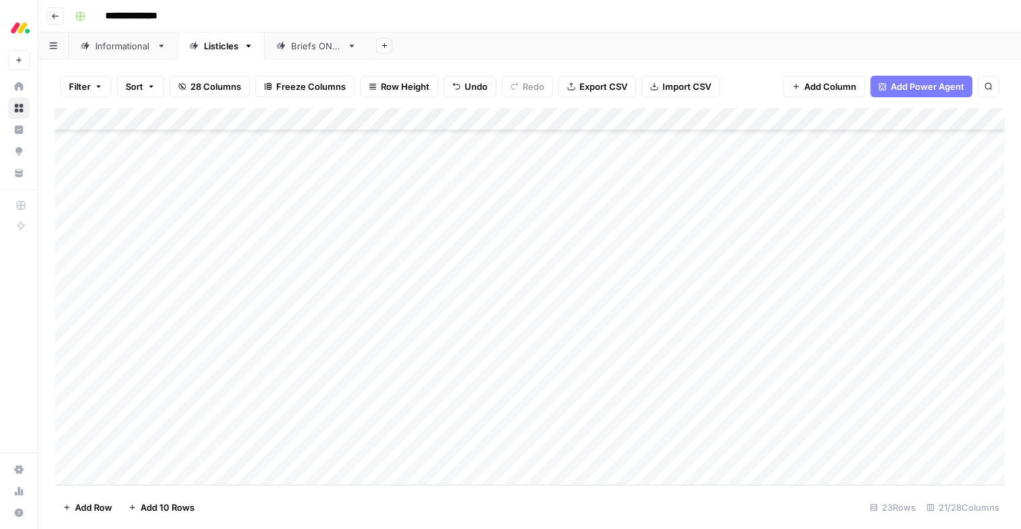
click at [328, 405] on div "Add Column" at bounding box center [530, 296] width 950 height 377
click at [324, 403] on div "Add Column" at bounding box center [530, 296] width 950 height 377
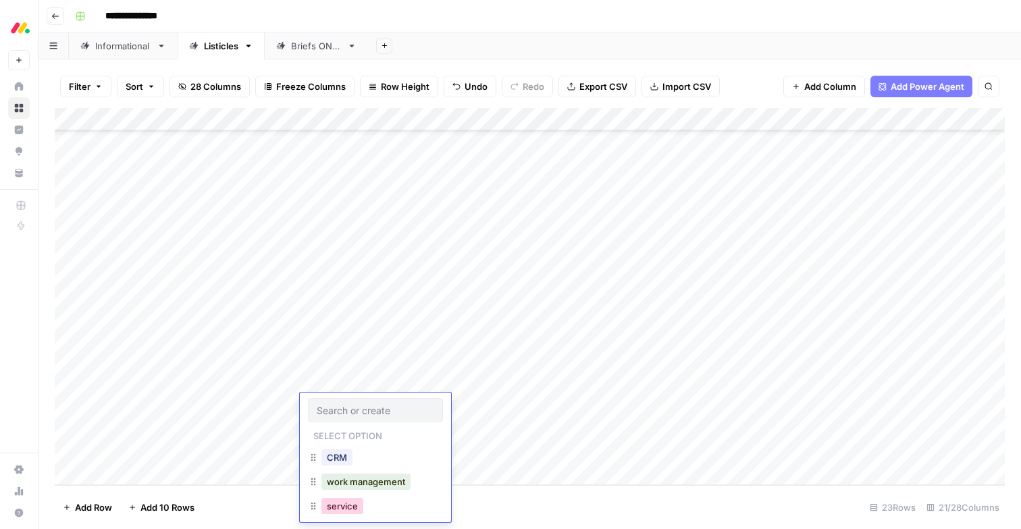
click at [335, 503] on button "service" at bounding box center [342, 506] width 42 height 16
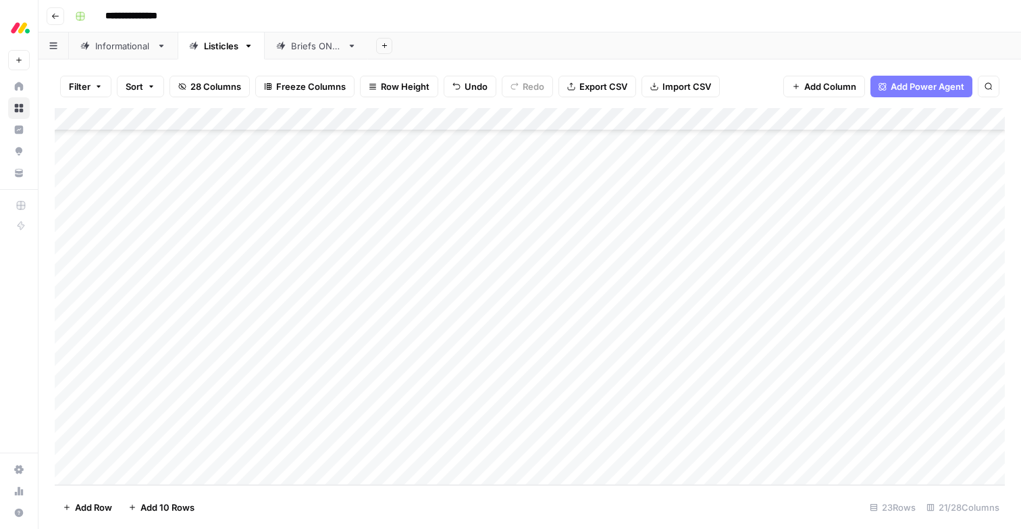
click at [332, 422] on div "Add Column" at bounding box center [530, 296] width 950 height 377
click at [335, 480] on button "service" at bounding box center [342, 473] width 42 height 16
click at [320, 452] on div "Add Column" at bounding box center [530, 296] width 950 height 377
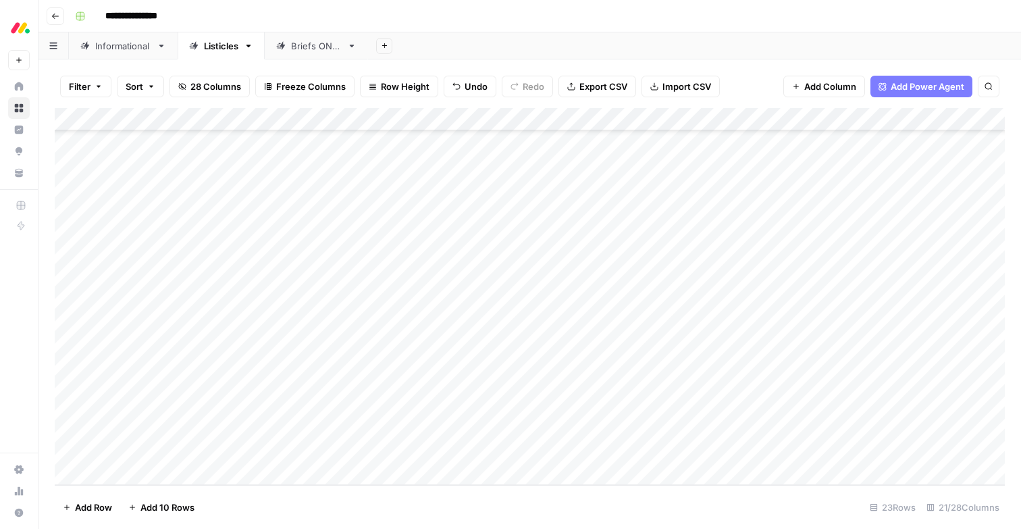
click at [320, 452] on div "Add Column" at bounding box center [530, 296] width 950 height 377
click at [336, 482] on button "service" at bounding box center [342, 479] width 42 height 16
click at [462, 308] on div "Add Column" at bounding box center [530, 296] width 950 height 377
click at [459, 311] on div "Add Column" at bounding box center [530, 296] width 950 height 377
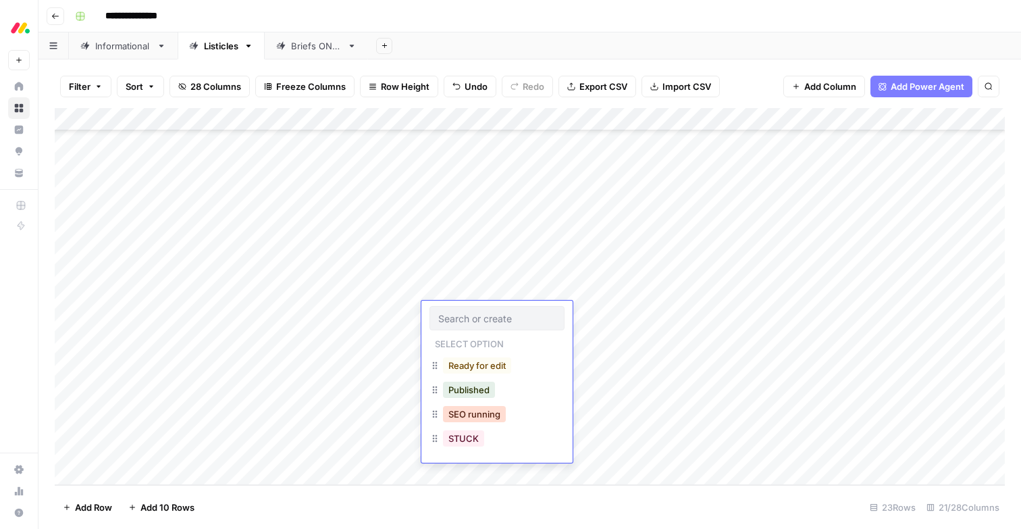
click at [459, 417] on button "SEO running" at bounding box center [474, 414] width 63 height 16
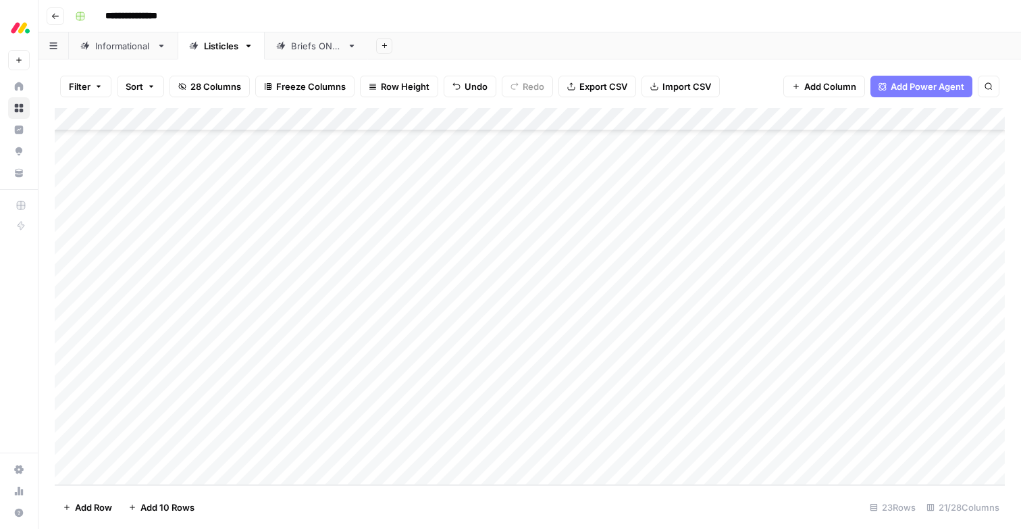
click at [459, 336] on div "Add Column" at bounding box center [530, 296] width 950 height 377
click at [457, 334] on div "Add Column" at bounding box center [530, 296] width 950 height 377
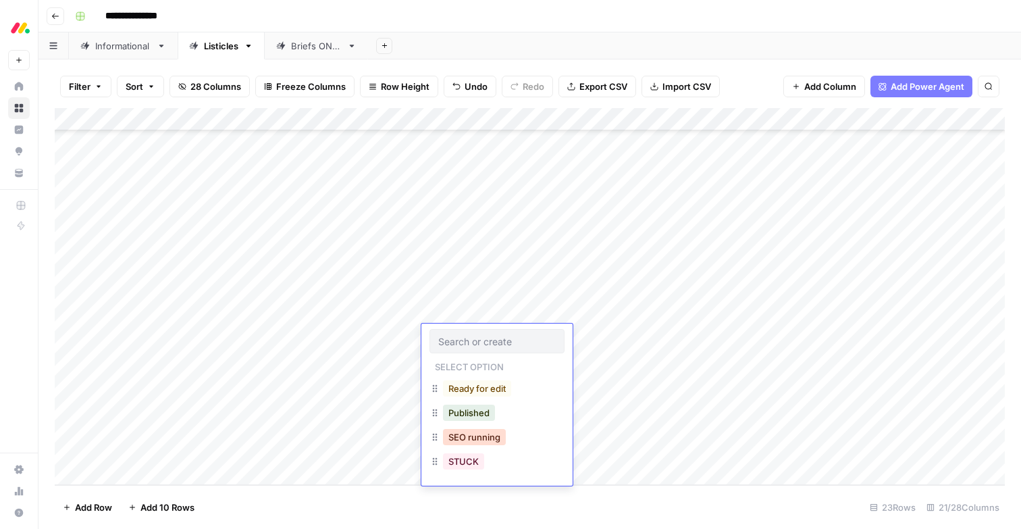
click at [462, 439] on button "SEO running" at bounding box center [474, 437] width 63 height 16
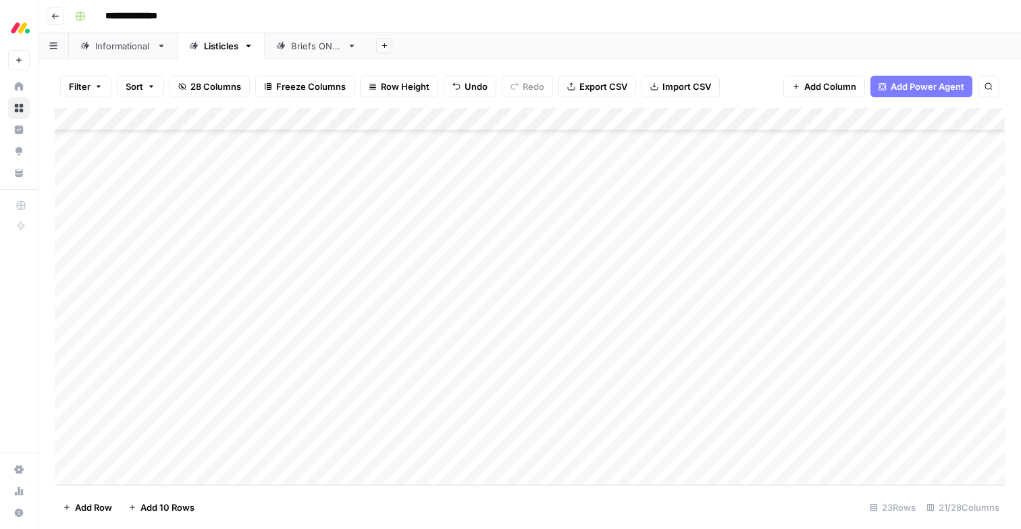
click at [458, 362] on div "Add Column" at bounding box center [530, 296] width 950 height 377
click at [458, 361] on div "Add Column" at bounding box center [530, 296] width 950 height 377
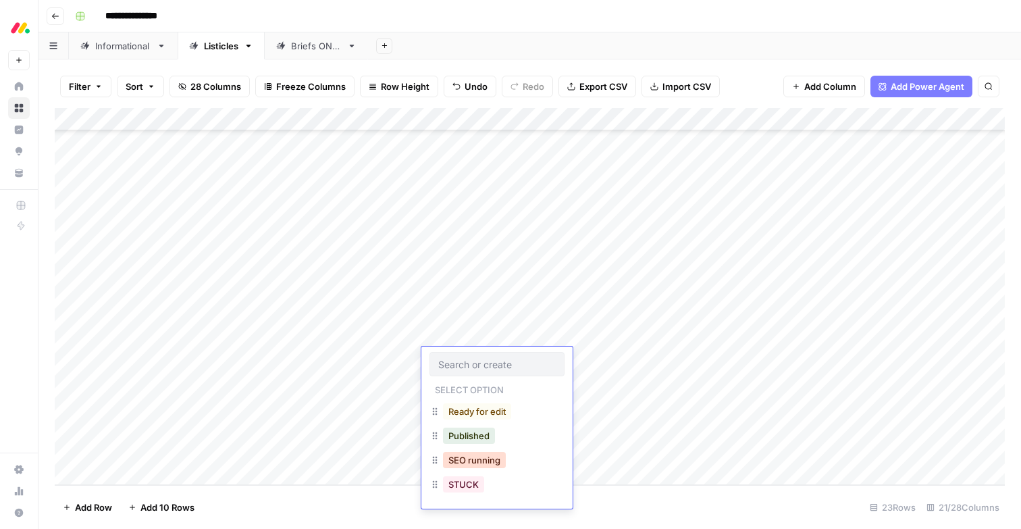
drag, startPoint x: 453, startPoint y: 457, endPoint x: 452, endPoint y: 444, distance: 13.5
click at [453, 457] on button "SEO running" at bounding box center [474, 460] width 63 height 16
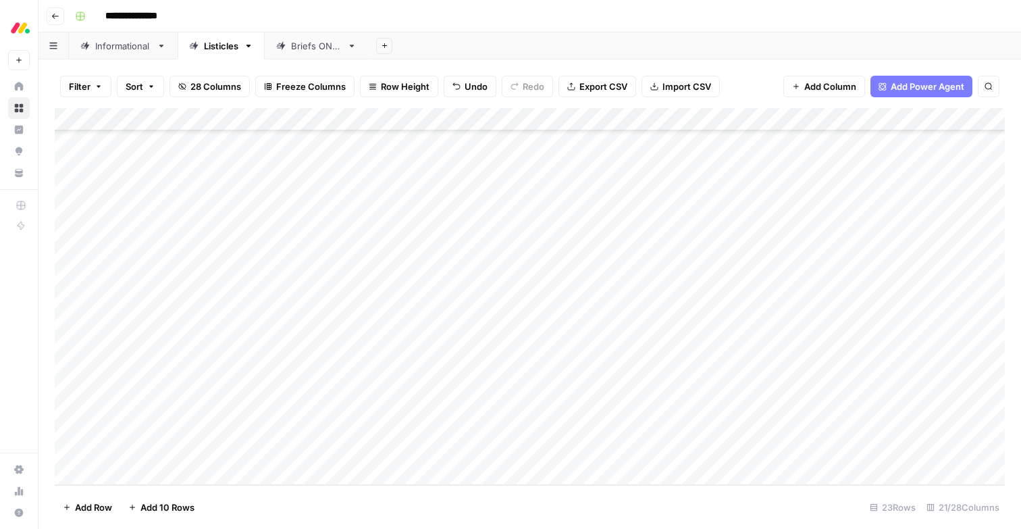
click at [452, 387] on div "Add Column" at bounding box center [530, 296] width 950 height 377
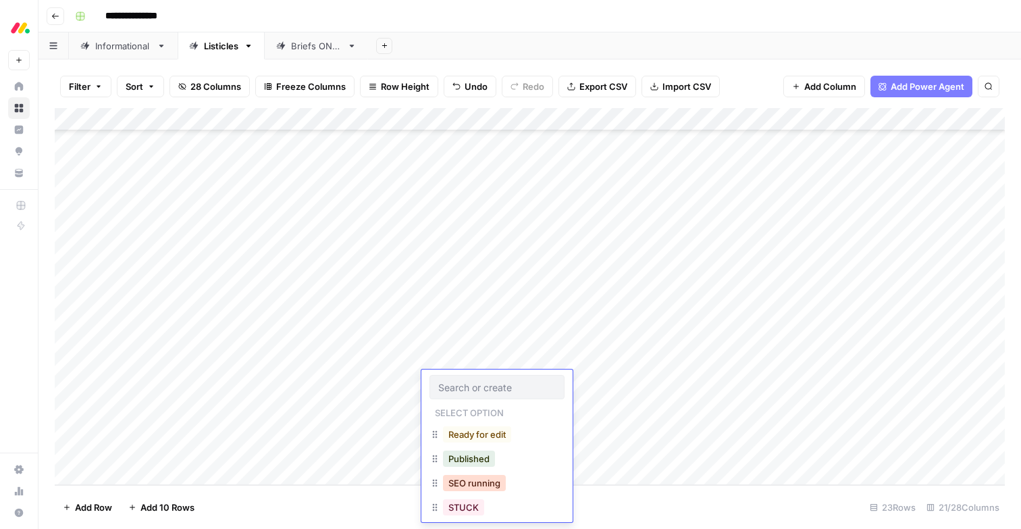
click at [452, 481] on button "SEO running" at bounding box center [474, 483] width 63 height 16
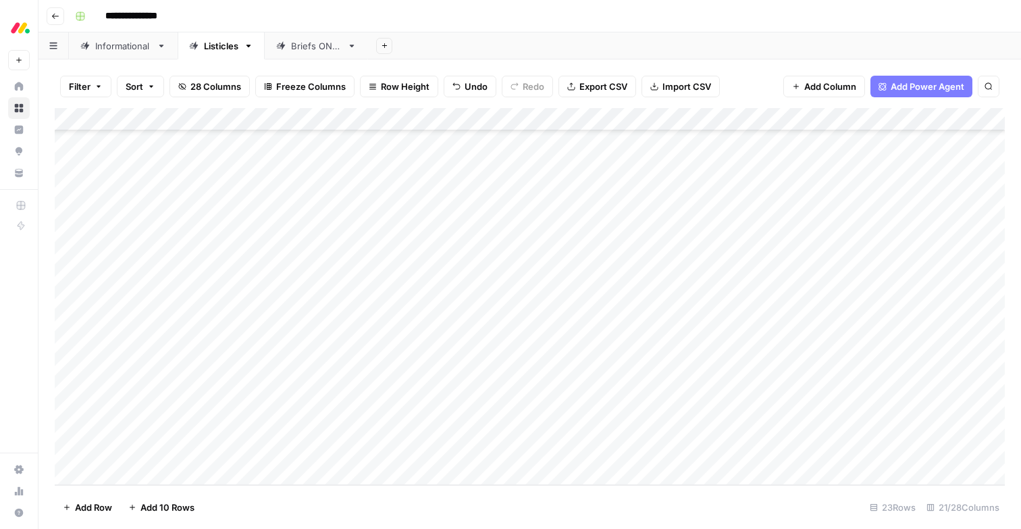
click at [443, 402] on div "Add Column" at bounding box center [530, 296] width 950 height 377
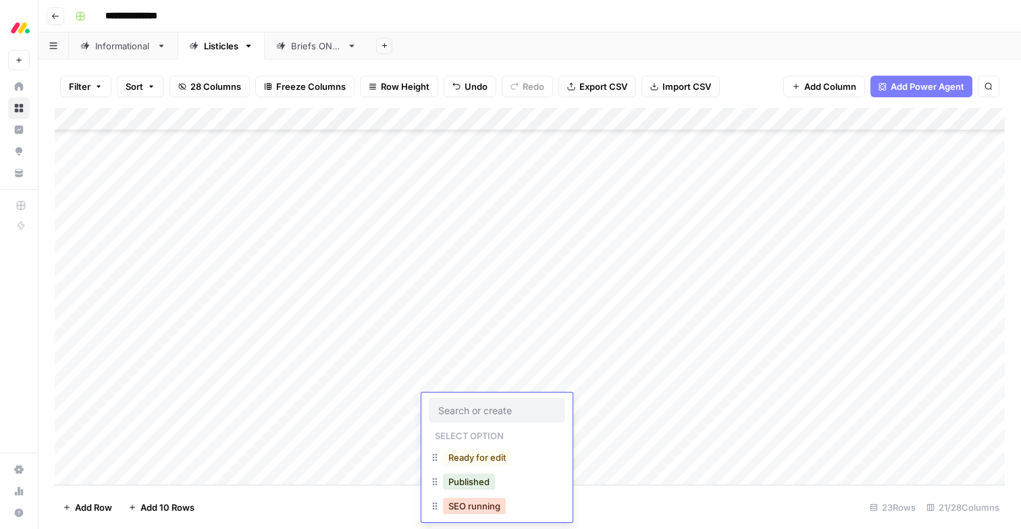
click at [464, 498] on button "SEO running" at bounding box center [474, 506] width 63 height 16
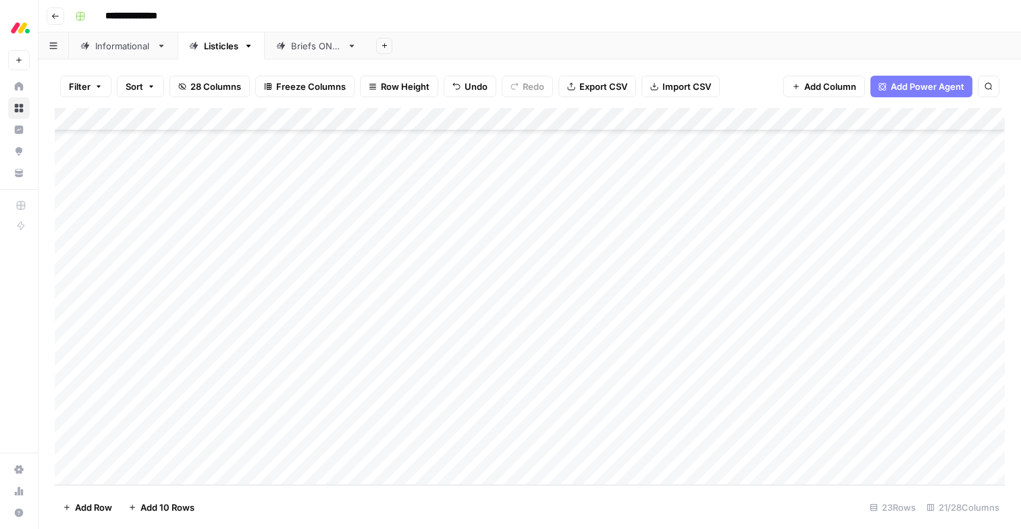
click at [459, 428] on div "Add Column" at bounding box center [530, 296] width 950 height 377
click at [465, 488] on button "SEO running" at bounding box center [474, 483] width 63 height 16
click at [459, 452] on div "Add Column" at bounding box center [530, 296] width 950 height 377
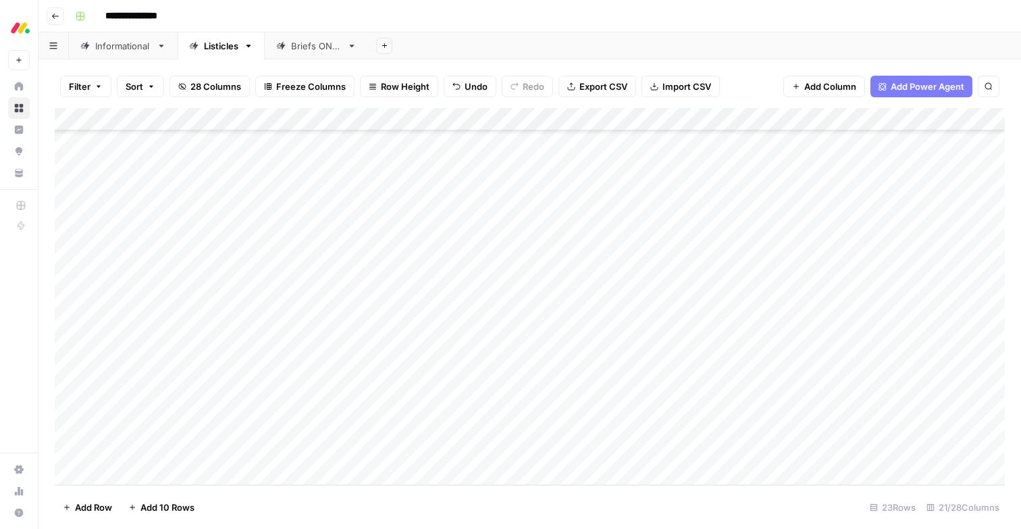
click at [459, 452] on div "Add Column" at bounding box center [530, 296] width 950 height 377
click at [461, 492] on button "SEO running" at bounding box center [474, 493] width 63 height 16
click at [690, 313] on div "Add Column" at bounding box center [530, 296] width 950 height 377
click at [694, 334] on div "Add Column" at bounding box center [530, 296] width 950 height 377
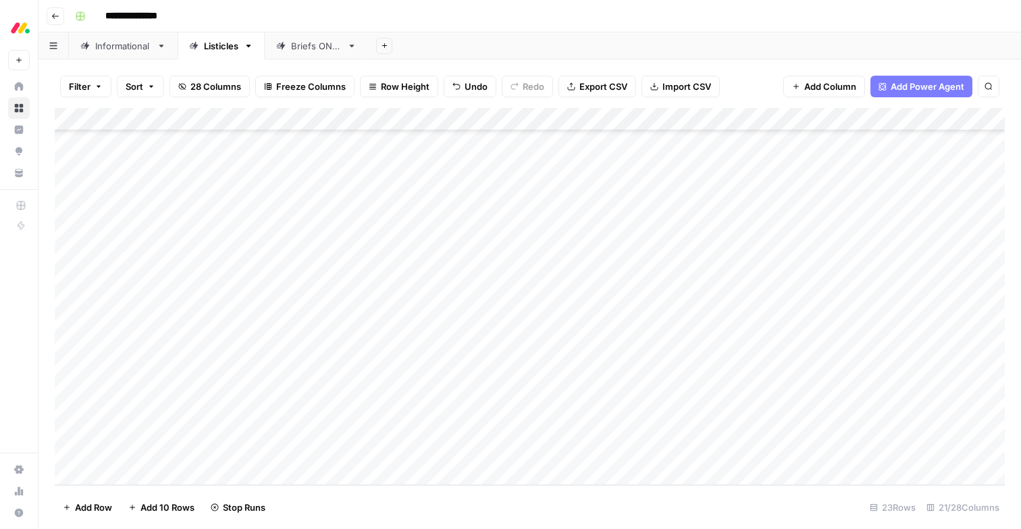
click at [695, 357] on div "Add Column" at bounding box center [530, 296] width 950 height 377
click at [696, 383] on div "Add Column" at bounding box center [530, 296] width 950 height 377
click at [691, 406] on div "Add Column" at bounding box center [530, 296] width 950 height 377
drag, startPoint x: 690, startPoint y: 428, endPoint x: 689, endPoint y: 436, distance: 8.1
click at [690, 428] on div "Add Column" at bounding box center [530, 296] width 950 height 377
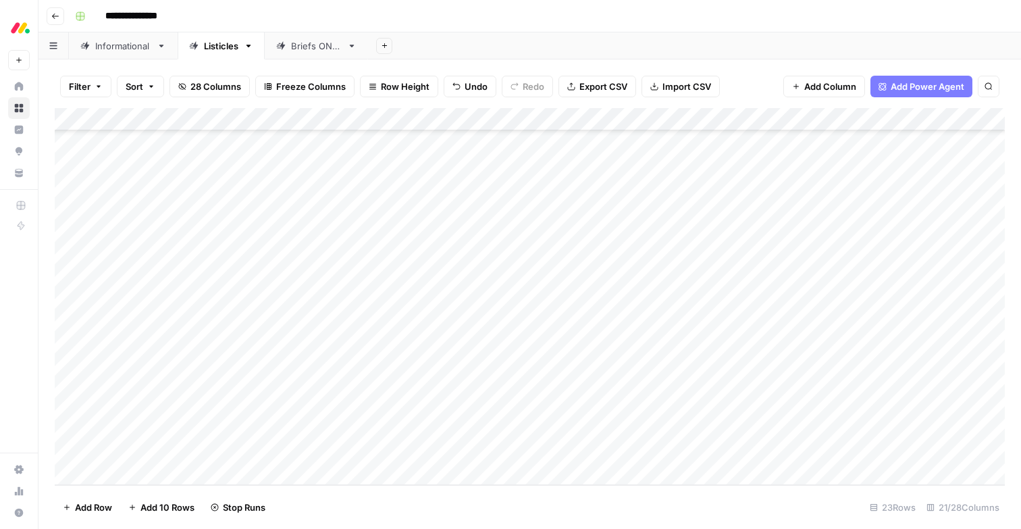
drag, startPoint x: 690, startPoint y: 446, endPoint x: 621, endPoint y: 420, distance: 72.9
click at [690, 446] on div "Add Column" at bounding box center [530, 296] width 950 height 377
click at [738, 311] on div "Add Column" at bounding box center [530, 296] width 950 height 377
click at [814, 313] on div "Add Column" at bounding box center [530, 296] width 950 height 377
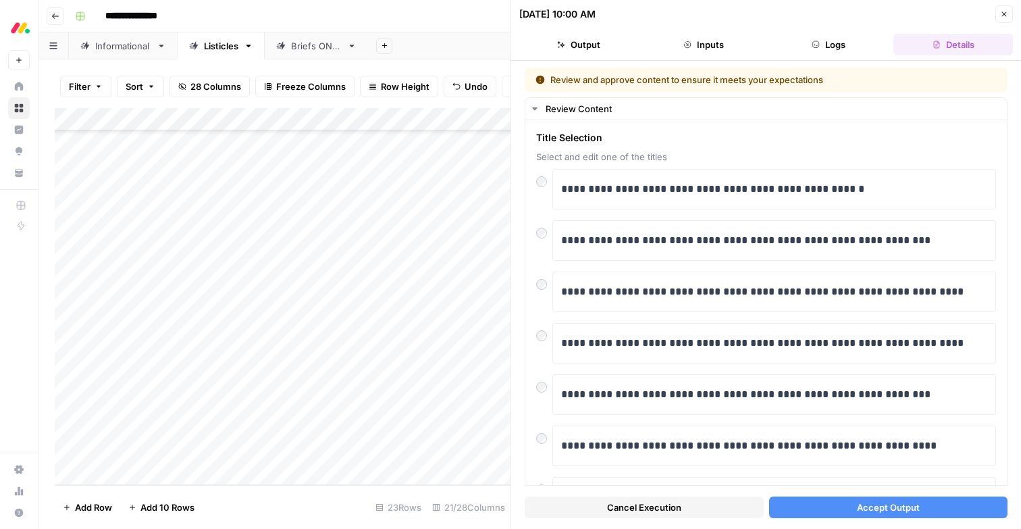
click at [854, 507] on button "Accept Output" at bounding box center [888, 507] width 239 height 22
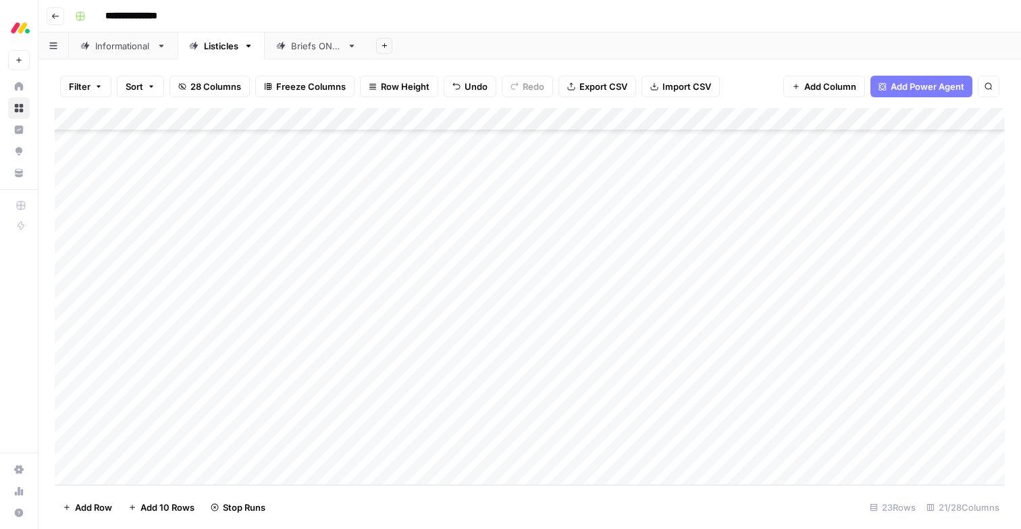
click at [811, 335] on div "Add Column" at bounding box center [530, 296] width 950 height 377
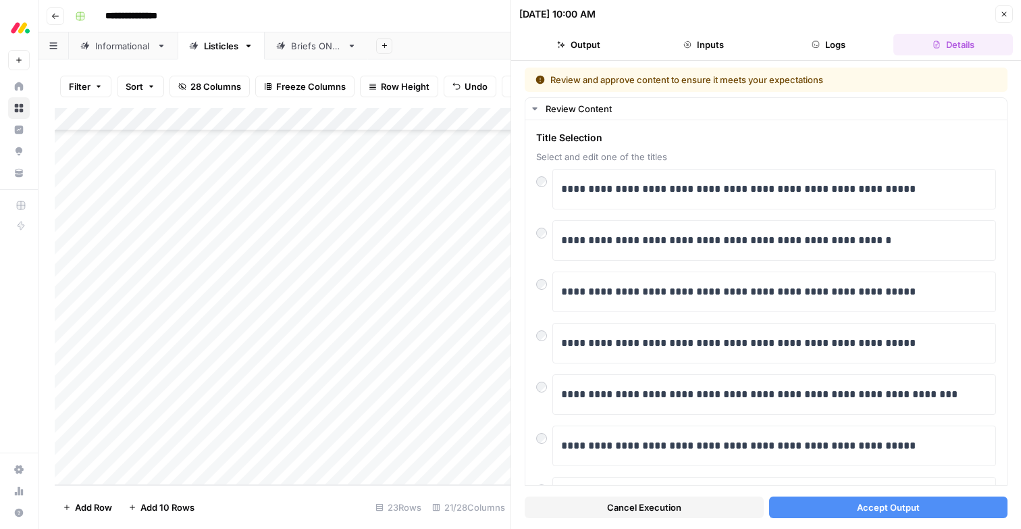
click at [837, 509] on button "Accept Output" at bounding box center [888, 507] width 239 height 22
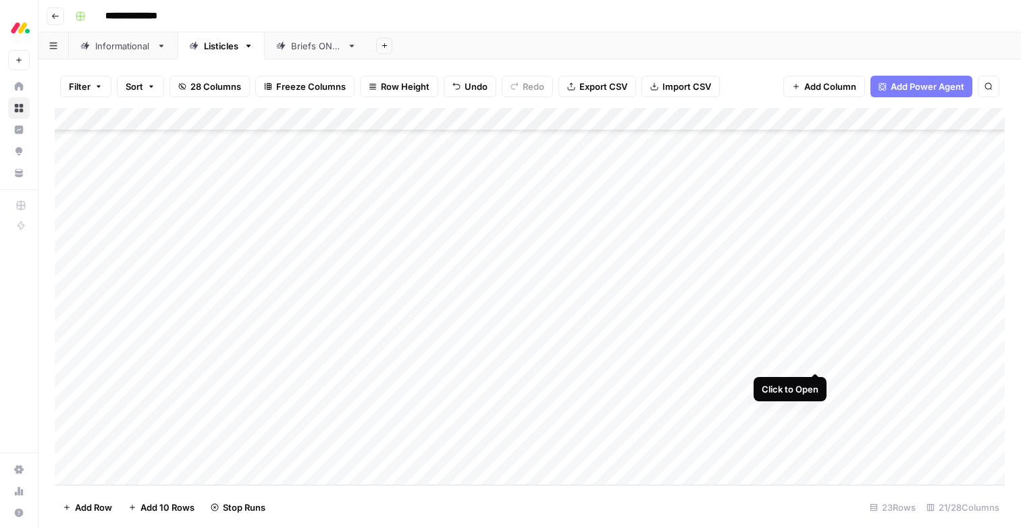
click at [818, 357] on div "Add Column" at bounding box center [530, 296] width 950 height 377
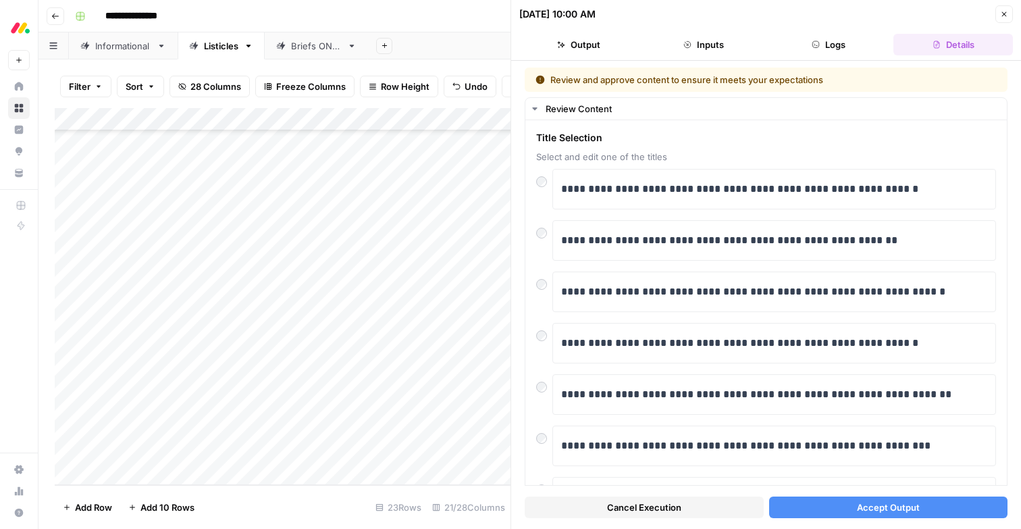
click at [666, 511] on span "Cancel Execution" at bounding box center [644, 507] width 74 height 14
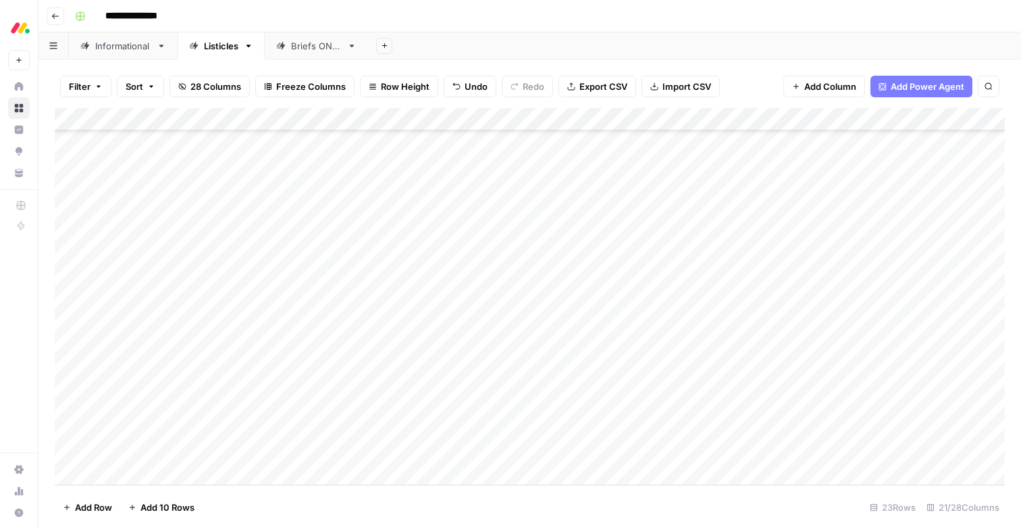
click at [67, 360] on div "Add Column" at bounding box center [530, 296] width 950 height 377
click at [89, 506] on span "Delete 1 Row" at bounding box center [90, 507] width 54 height 14
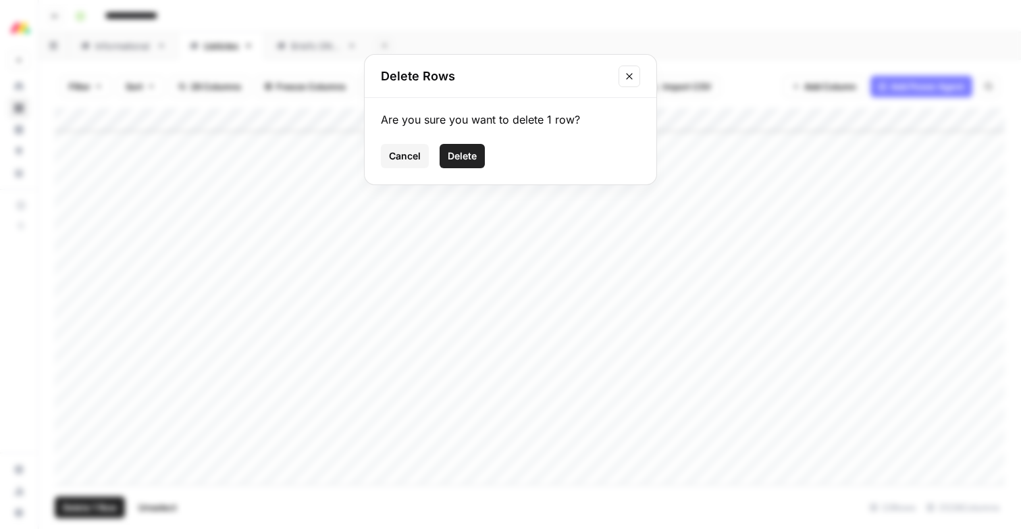
click at [461, 152] on span "Delete" at bounding box center [462, 156] width 29 height 14
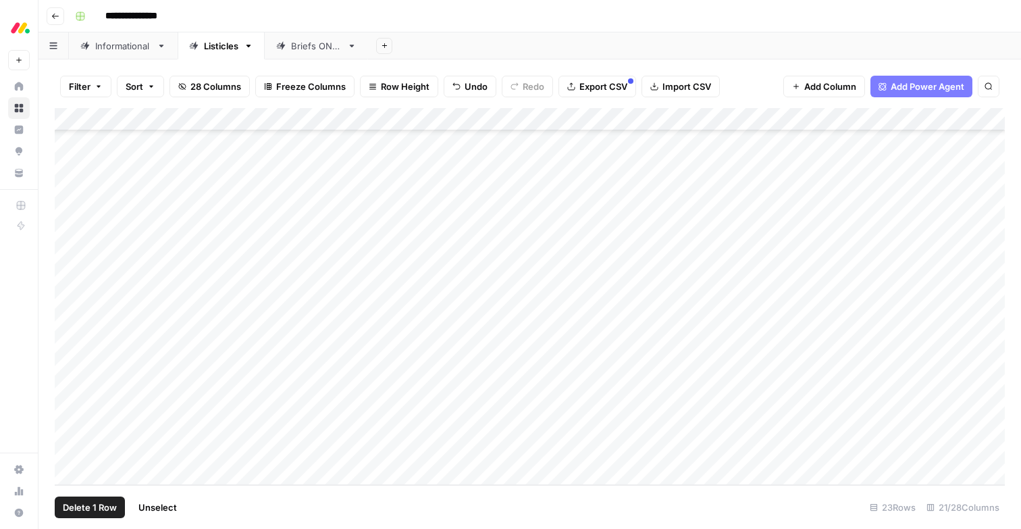
scroll to position [173, 0]
click at [813, 380] on div "Add Column" at bounding box center [530, 296] width 950 height 377
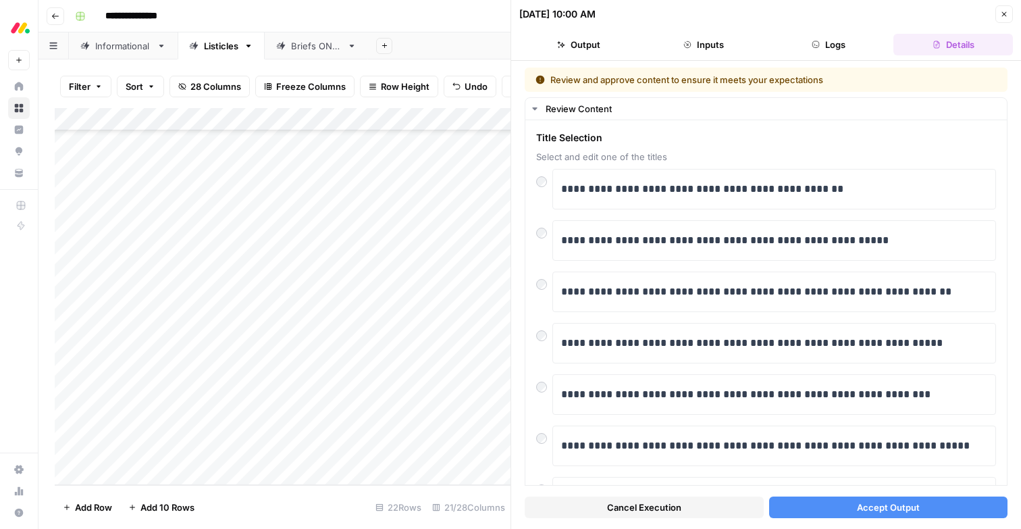
click at [874, 507] on span "Accept Output" at bounding box center [888, 507] width 63 height 14
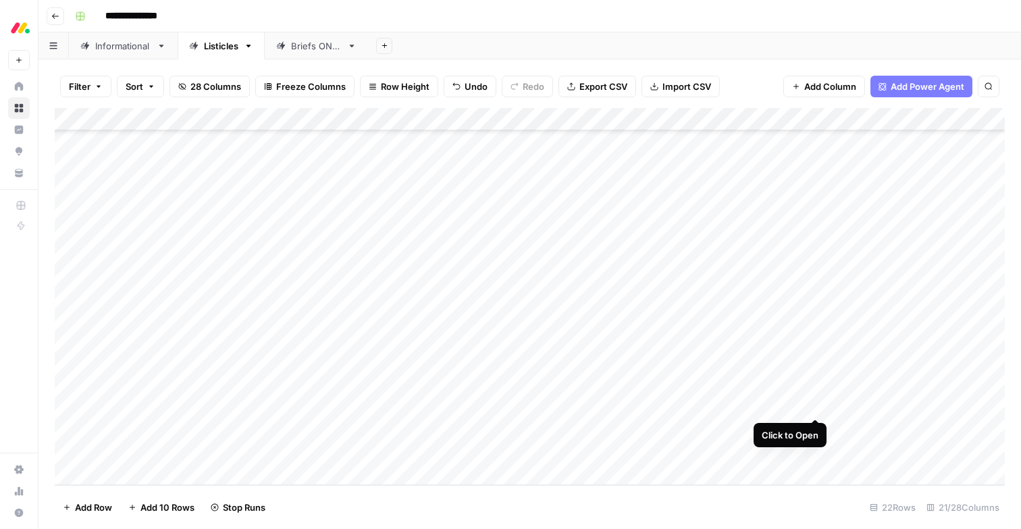
click at [818, 407] on div "Add Column" at bounding box center [530, 296] width 950 height 377
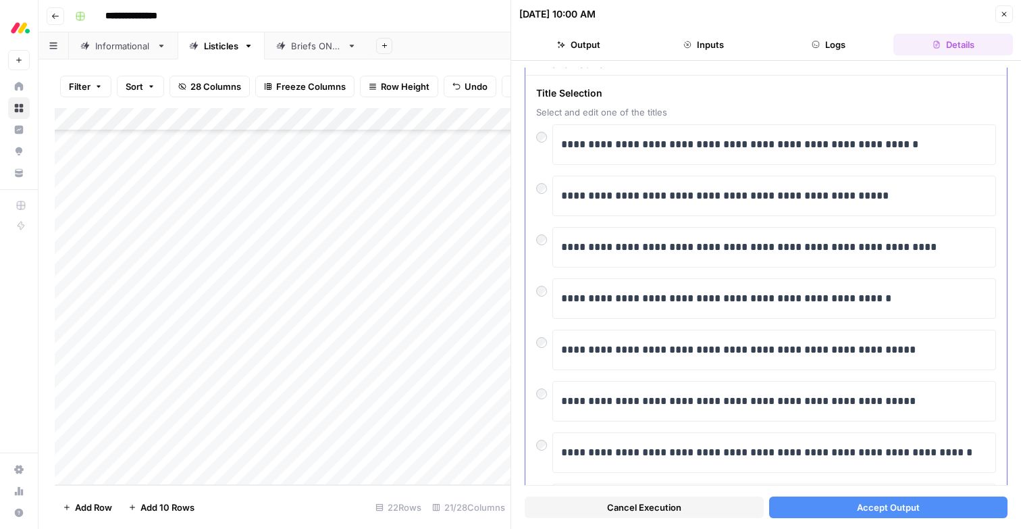
scroll to position [49, 0]
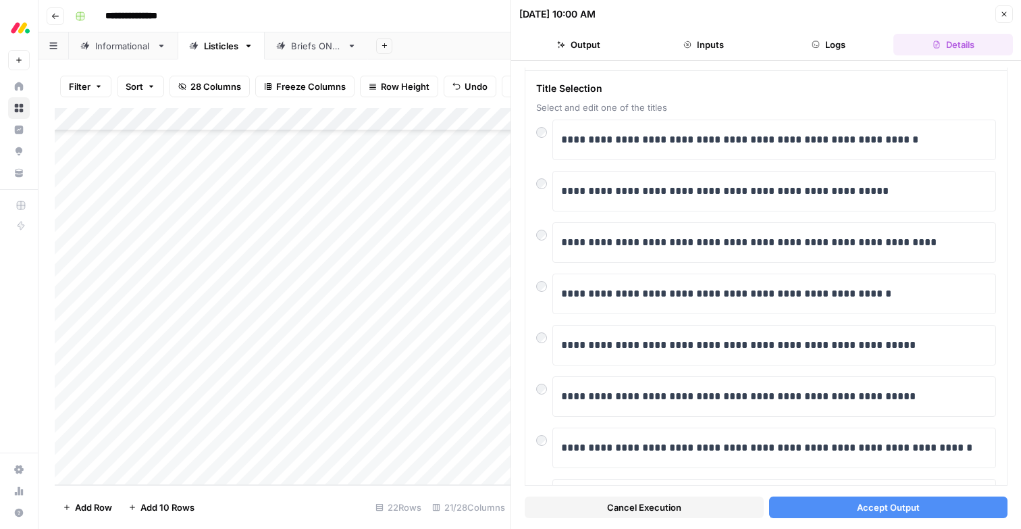
click at [877, 509] on span "Accept Output" at bounding box center [888, 507] width 63 height 14
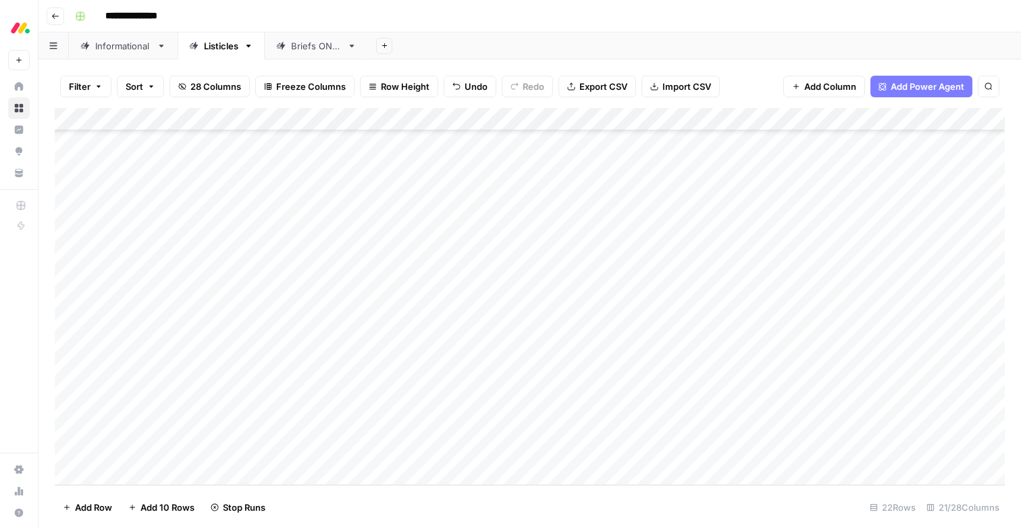
click at [816, 427] on div "Add Column" at bounding box center [530, 296] width 950 height 377
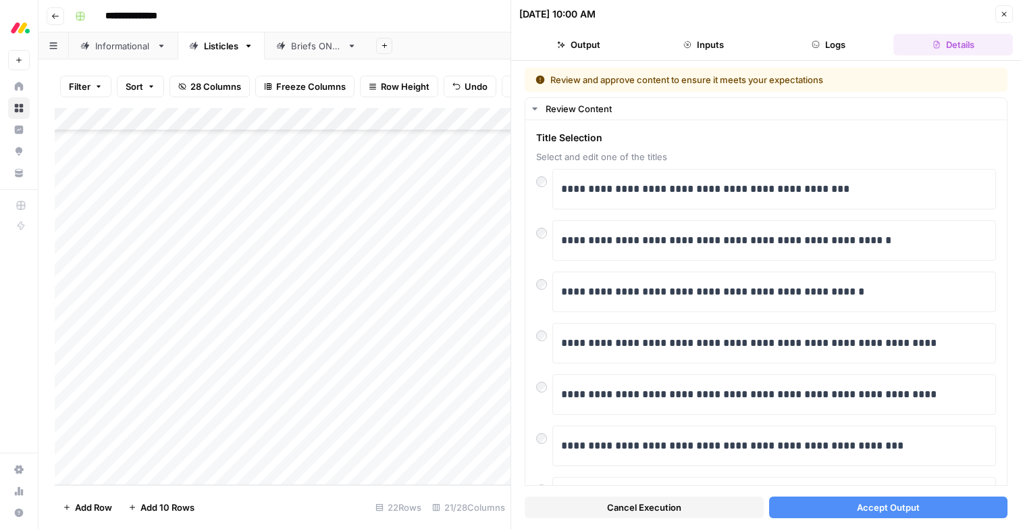
click at [953, 509] on button "Accept Output" at bounding box center [888, 507] width 239 height 22
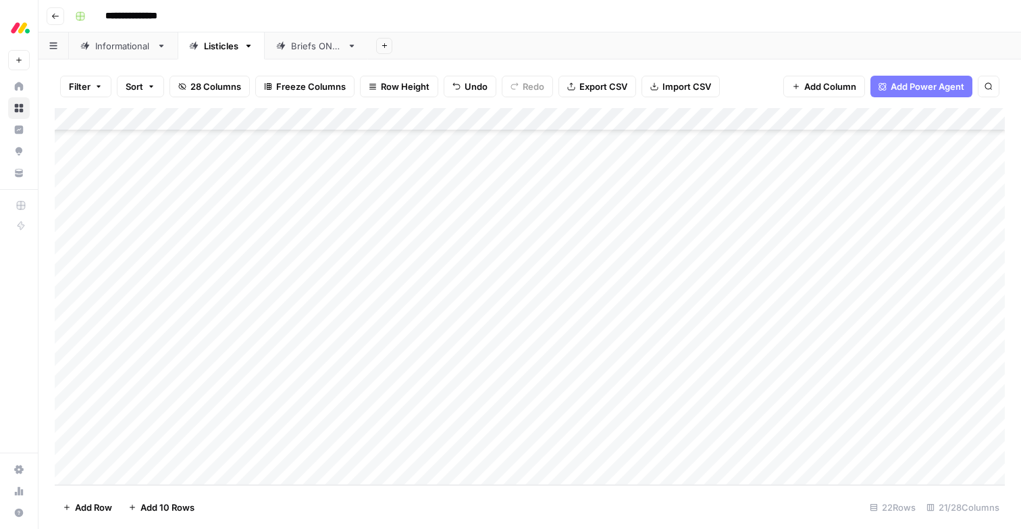
click at [816, 452] on div "Add Column" at bounding box center [530, 296] width 950 height 377
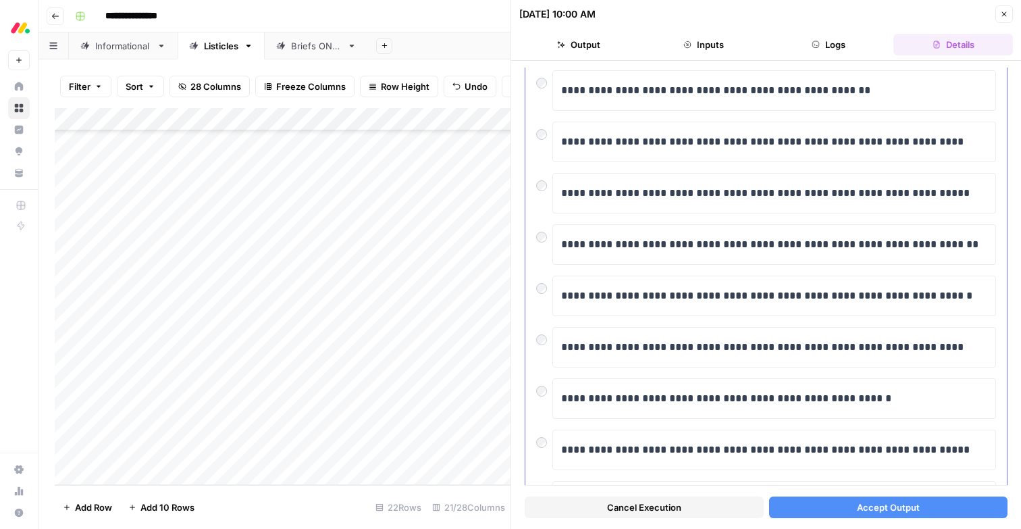
scroll to position [104, 0]
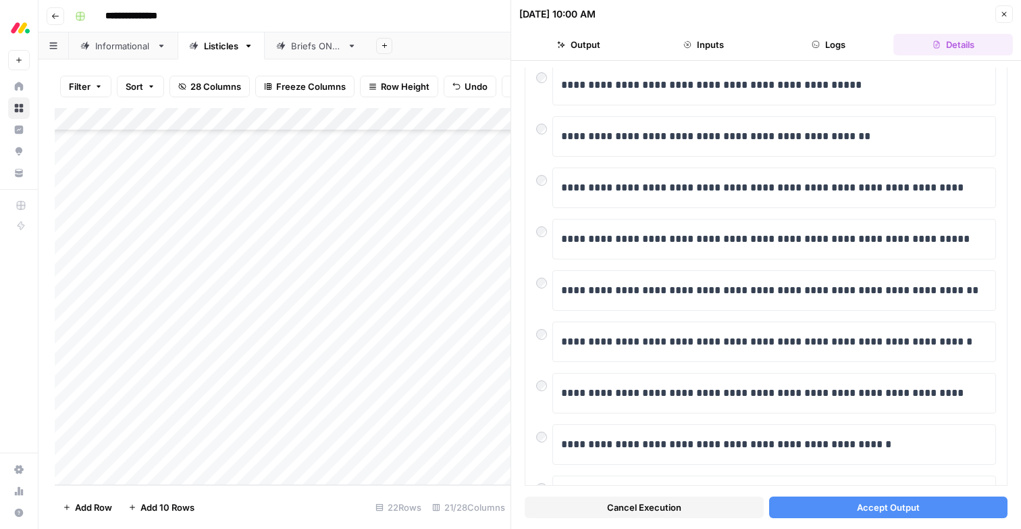
click at [852, 509] on button "Accept Output" at bounding box center [888, 507] width 239 height 22
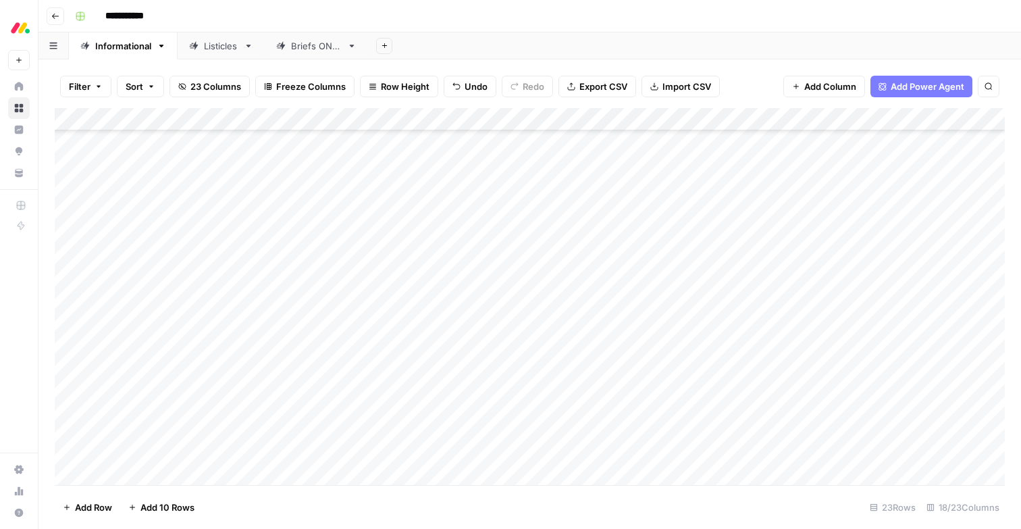
scroll to position [196, 0]
